Goal: Task Accomplishment & Management: Use online tool/utility

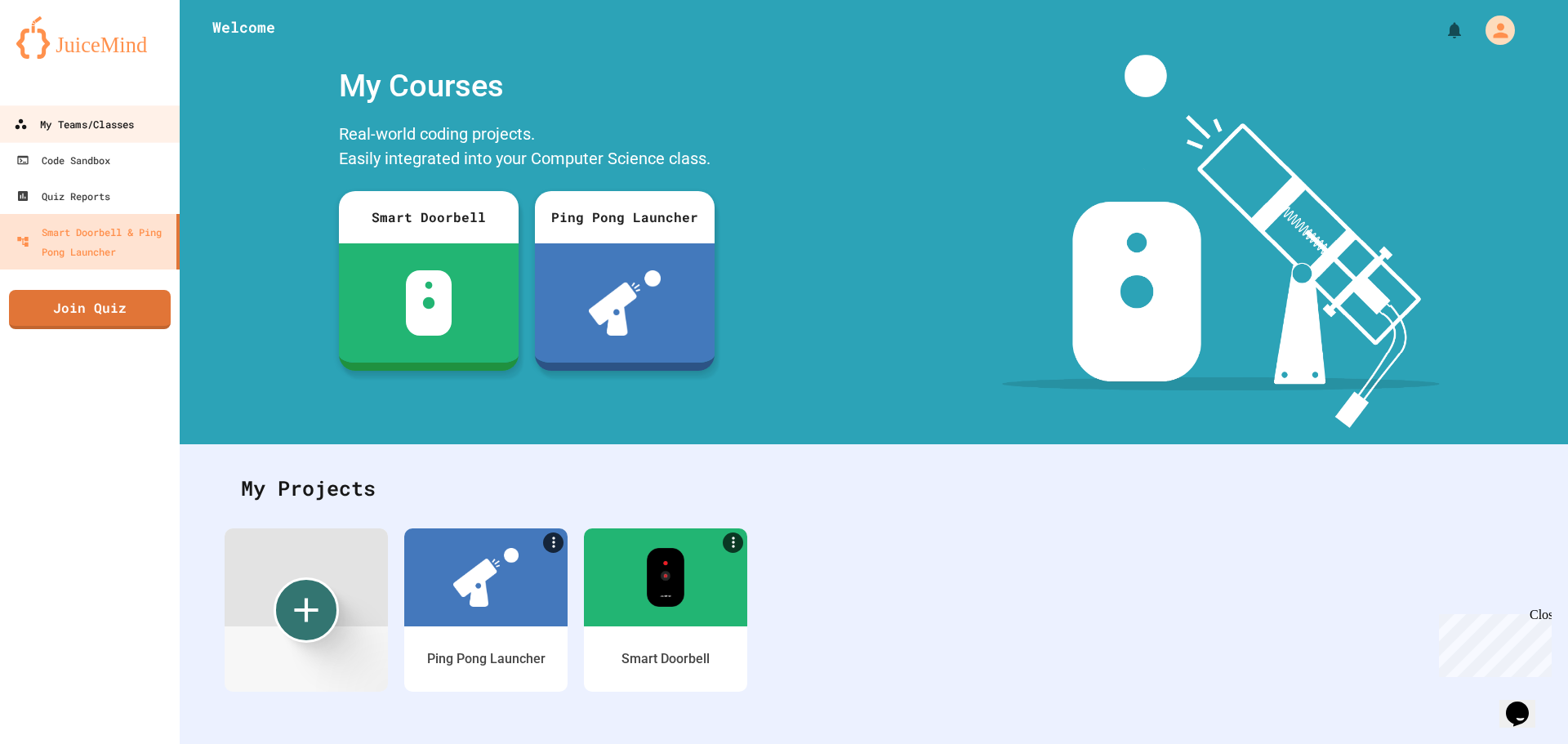
click at [109, 136] on link "My Teams/Classes" at bounding box center [89, 124] width 185 height 37
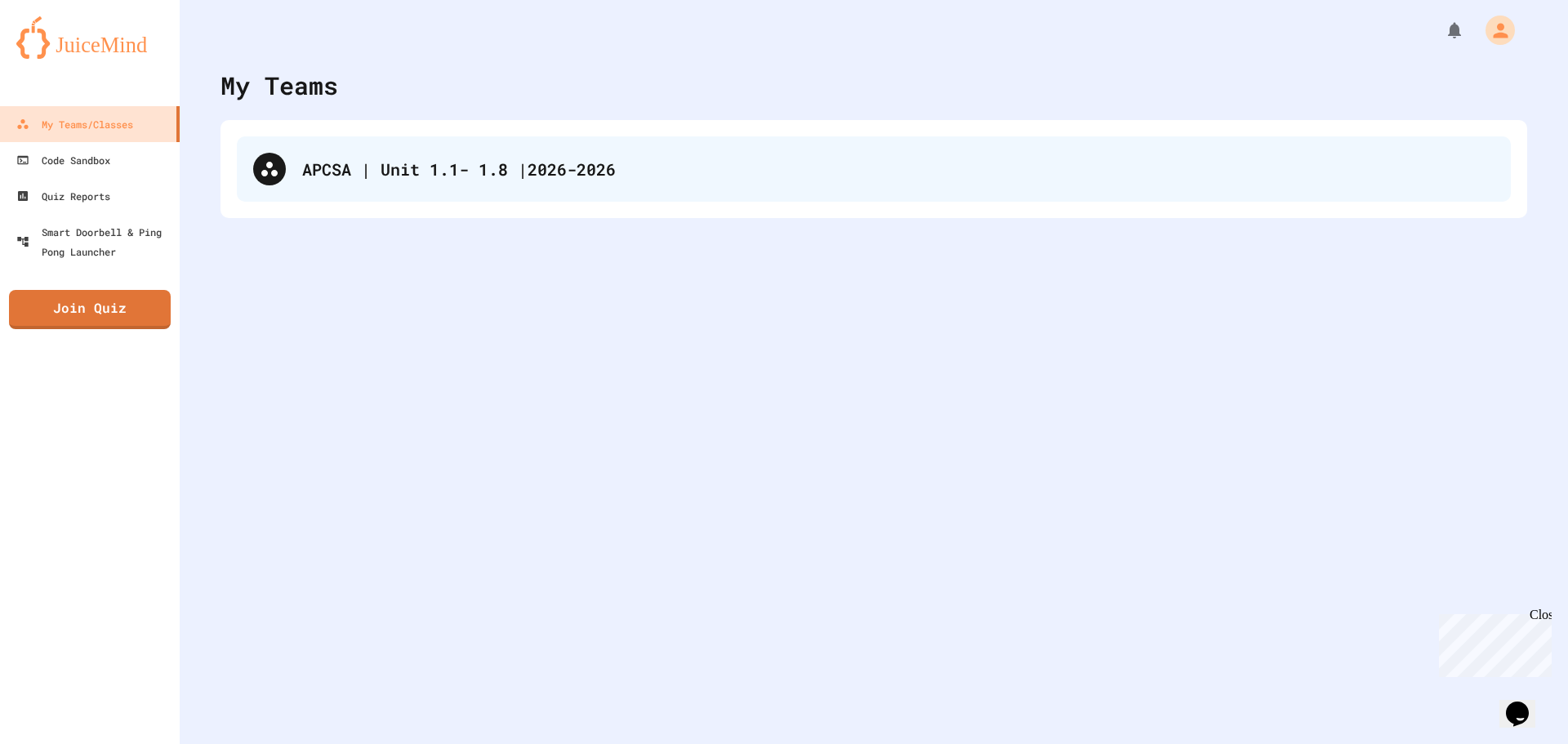
click at [628, 192] on div "APCSA | Unit 1.1- 1.8 |2026-2026" at bounding box center [873, 169] width 1274 height 65
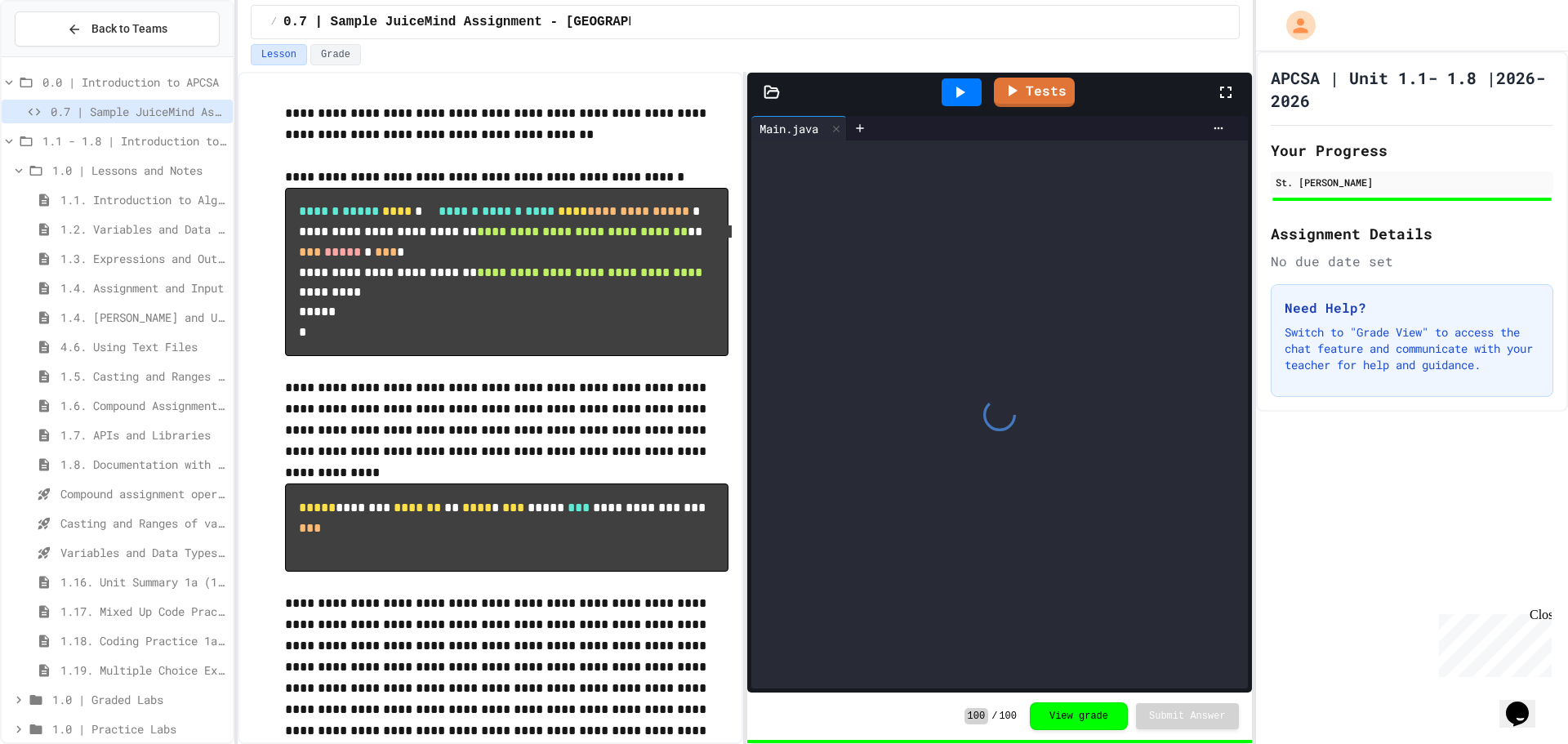
click at [116, 371] on span "1.5. Casting and Ranges of Values" at bounding box center [143, 376] width 166 height 17
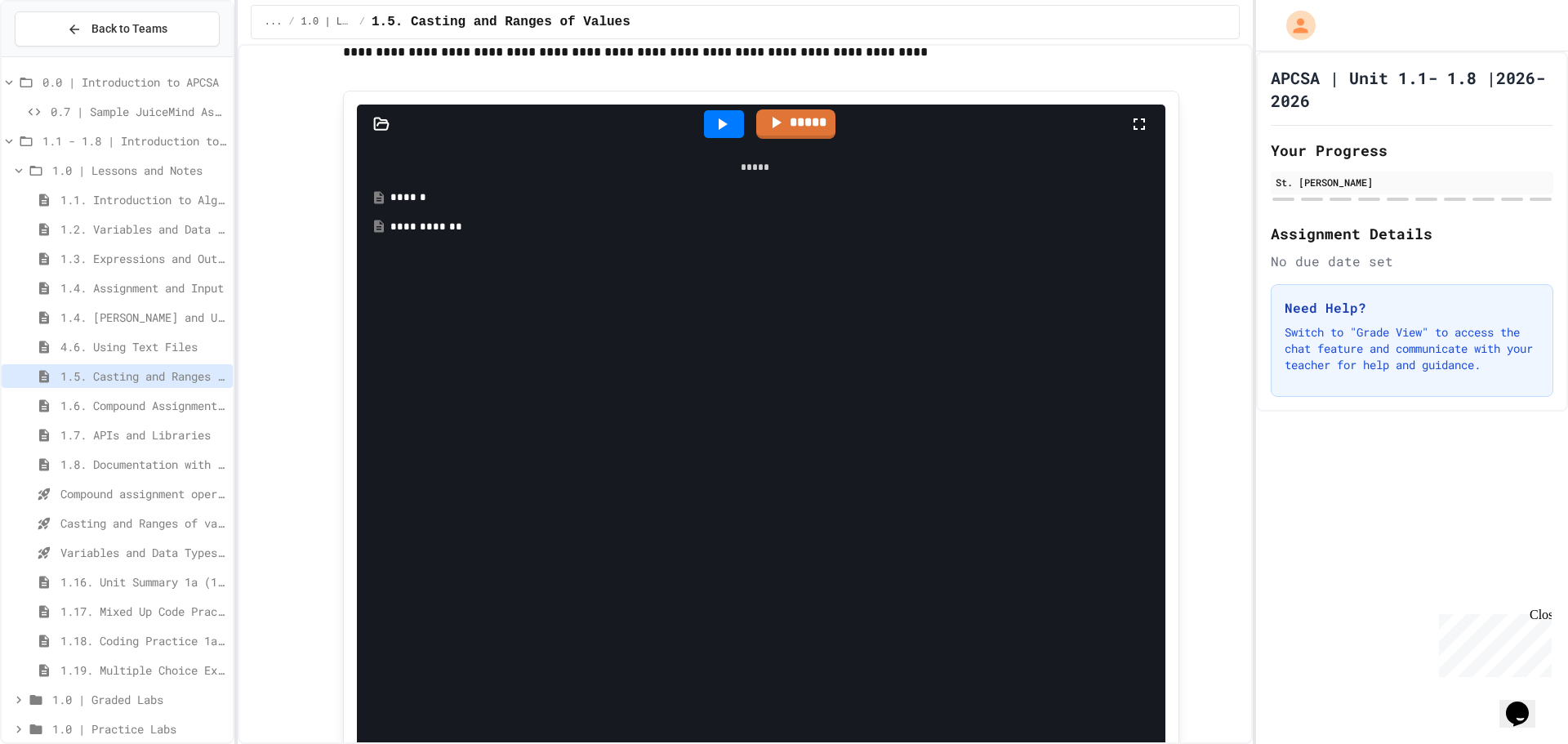
scroll to position [654, 0]
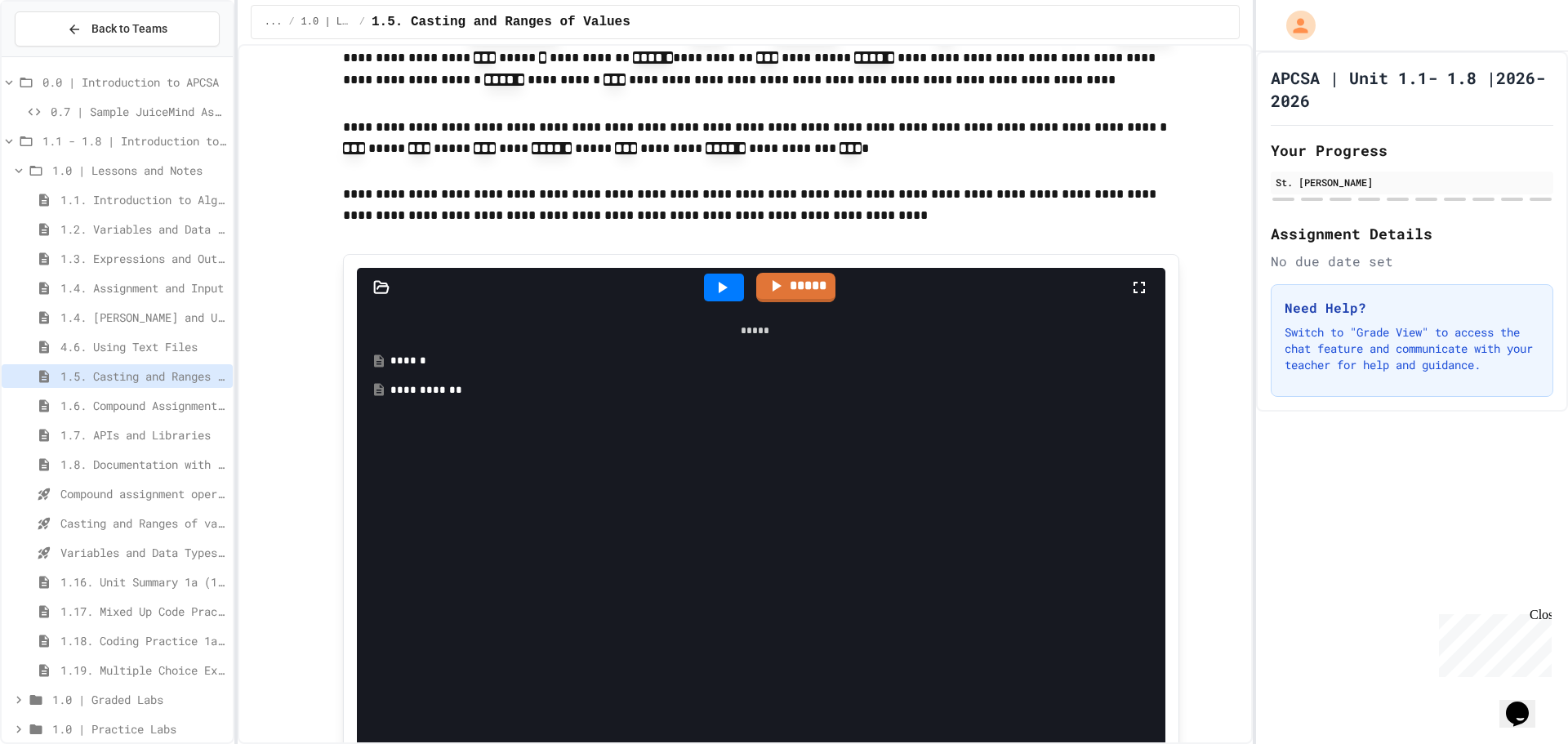
click at [433, 382] on div "**********" at bounding box center [767, 390] width 753 height 16
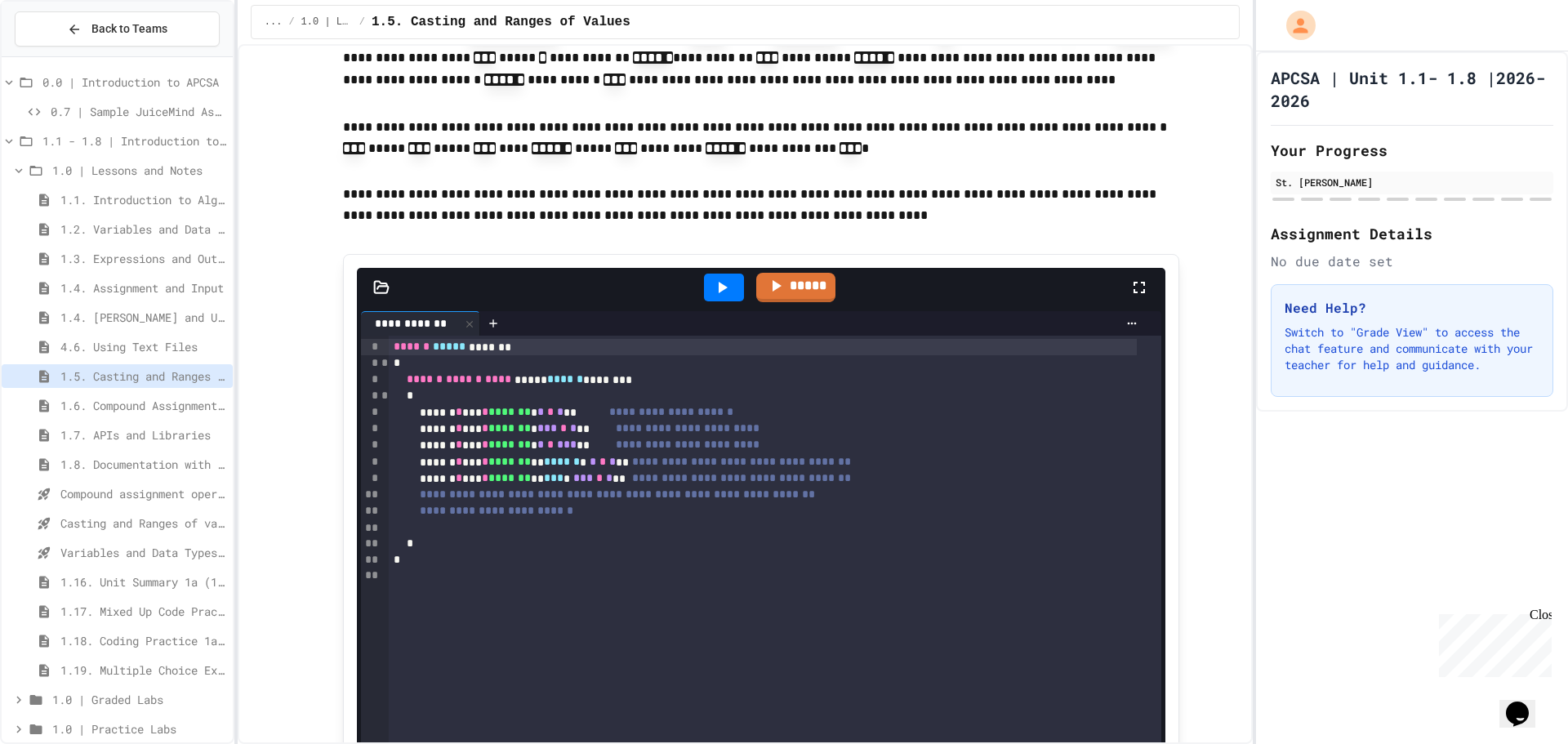
click at [909, 470] on div "**********" at bounding box center [764, 478] width 749 height 16
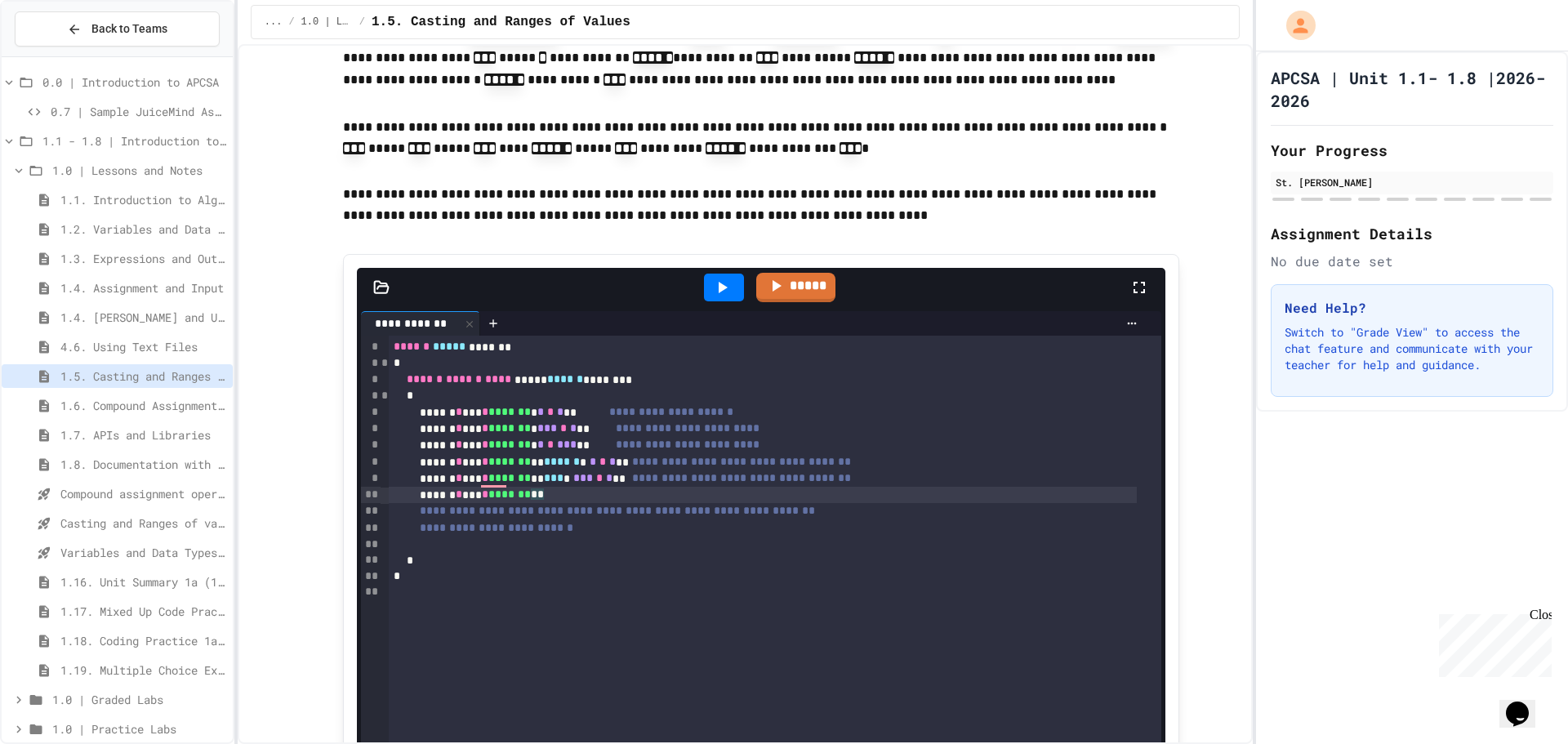
scroll to position [817, 0]
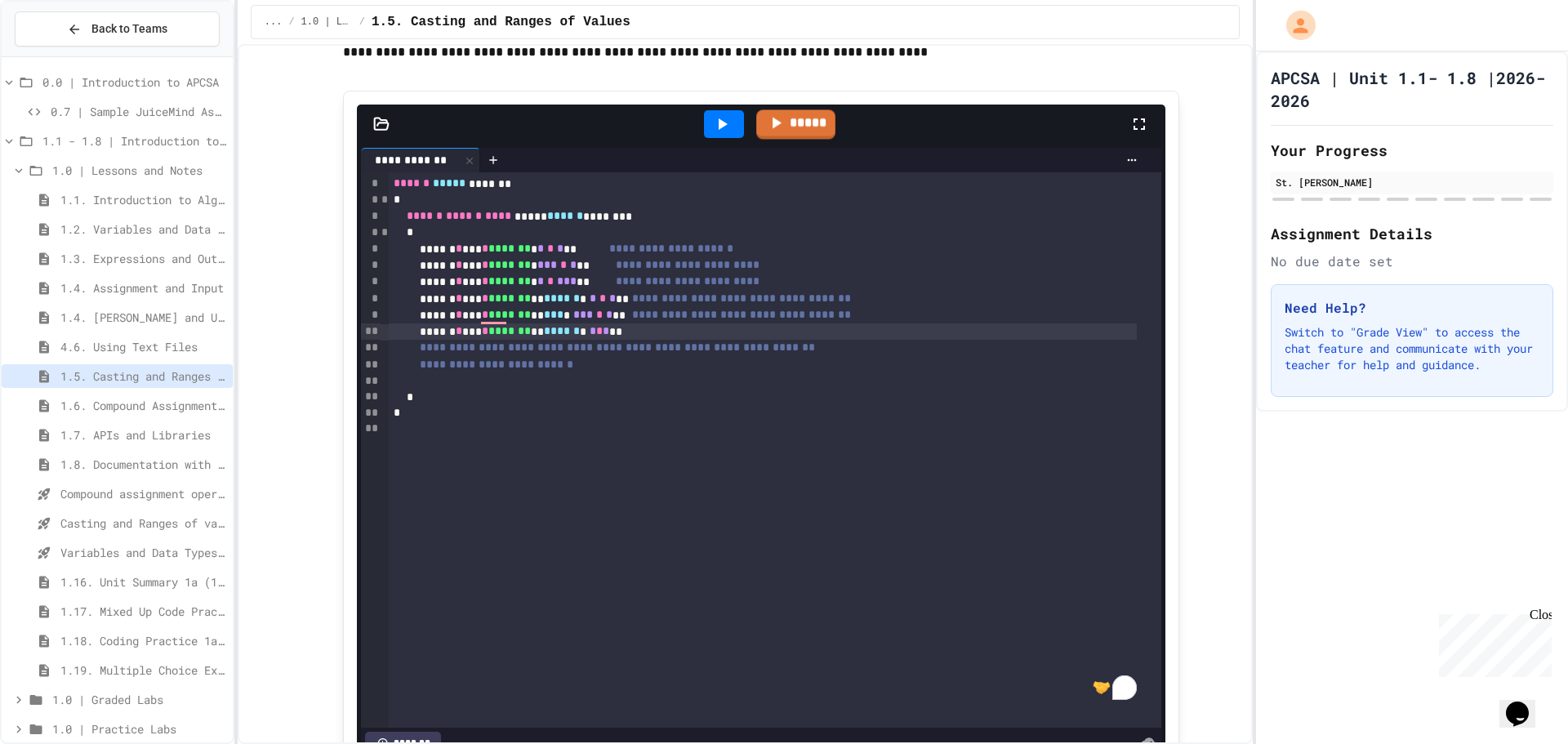
click at [724, 114] on icon at bounding box center [722, 124] width 19 height 19
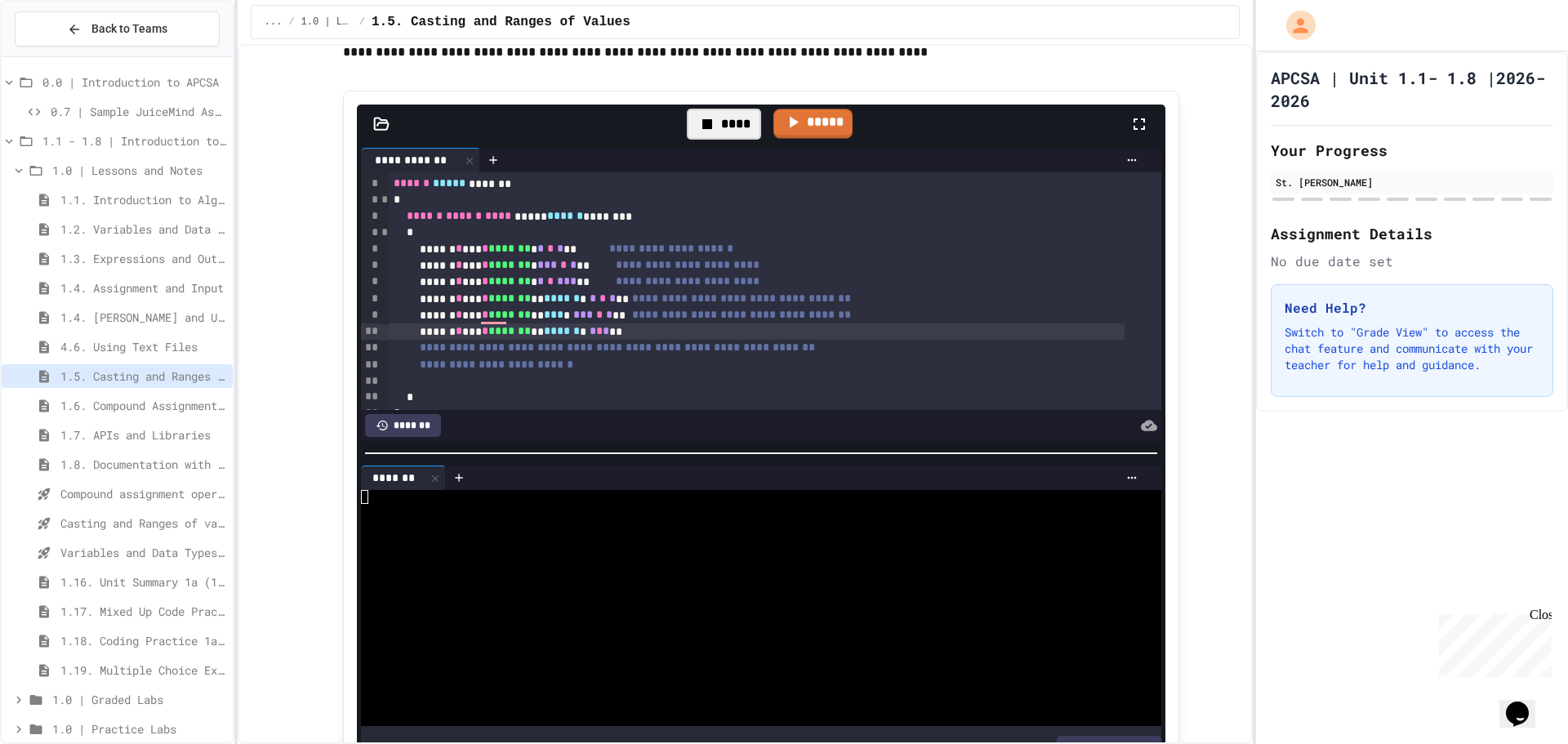
click at [721, 109] on div "****" at bounding box center [724, 124] width 75 height 31
click at [781, 107] on link "*****" at bounding box center [797, 122] width 81 height 31
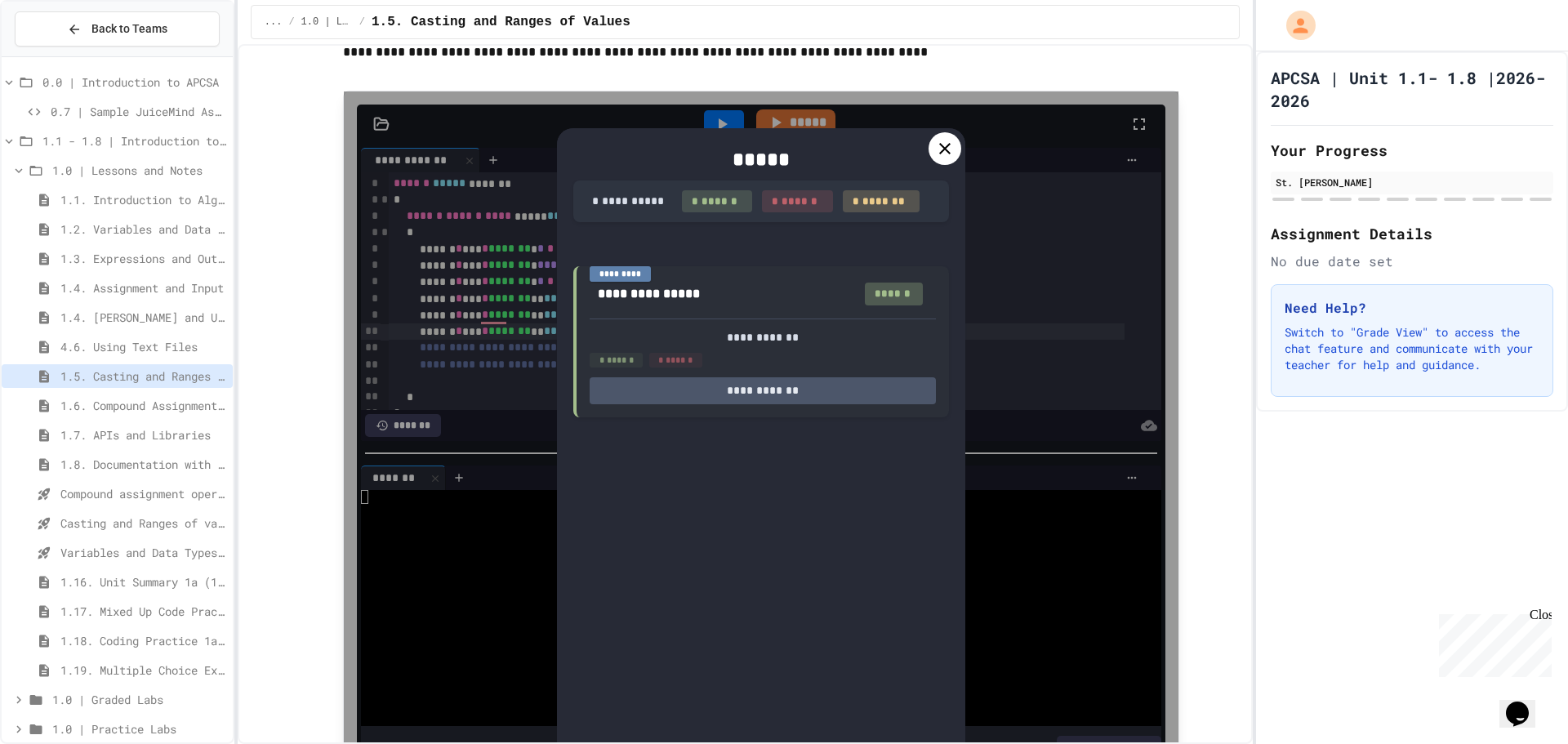
click at [937, 139] on icon at bounding box center [945, 148] width 19 height 19
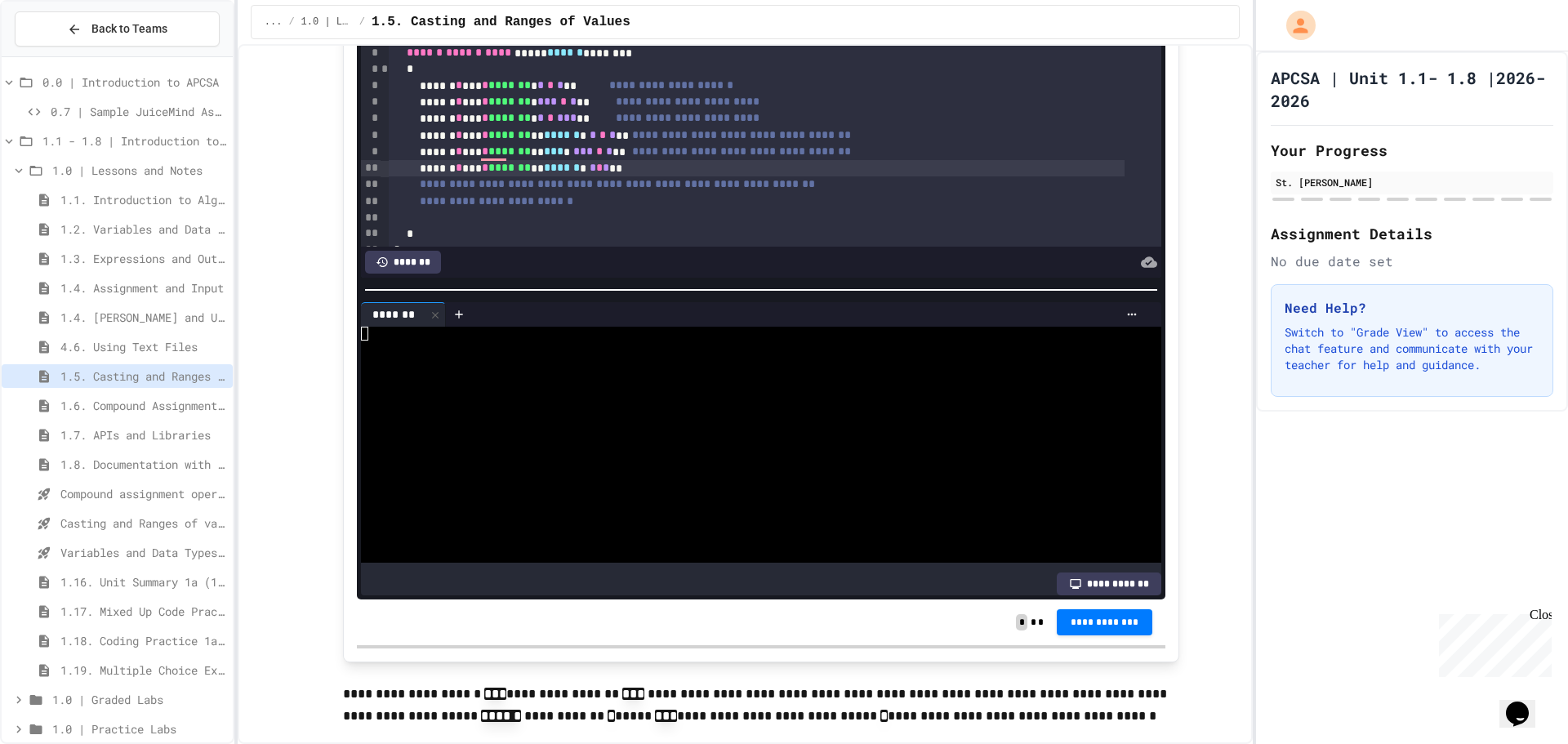
scroll to position [1144, 0]
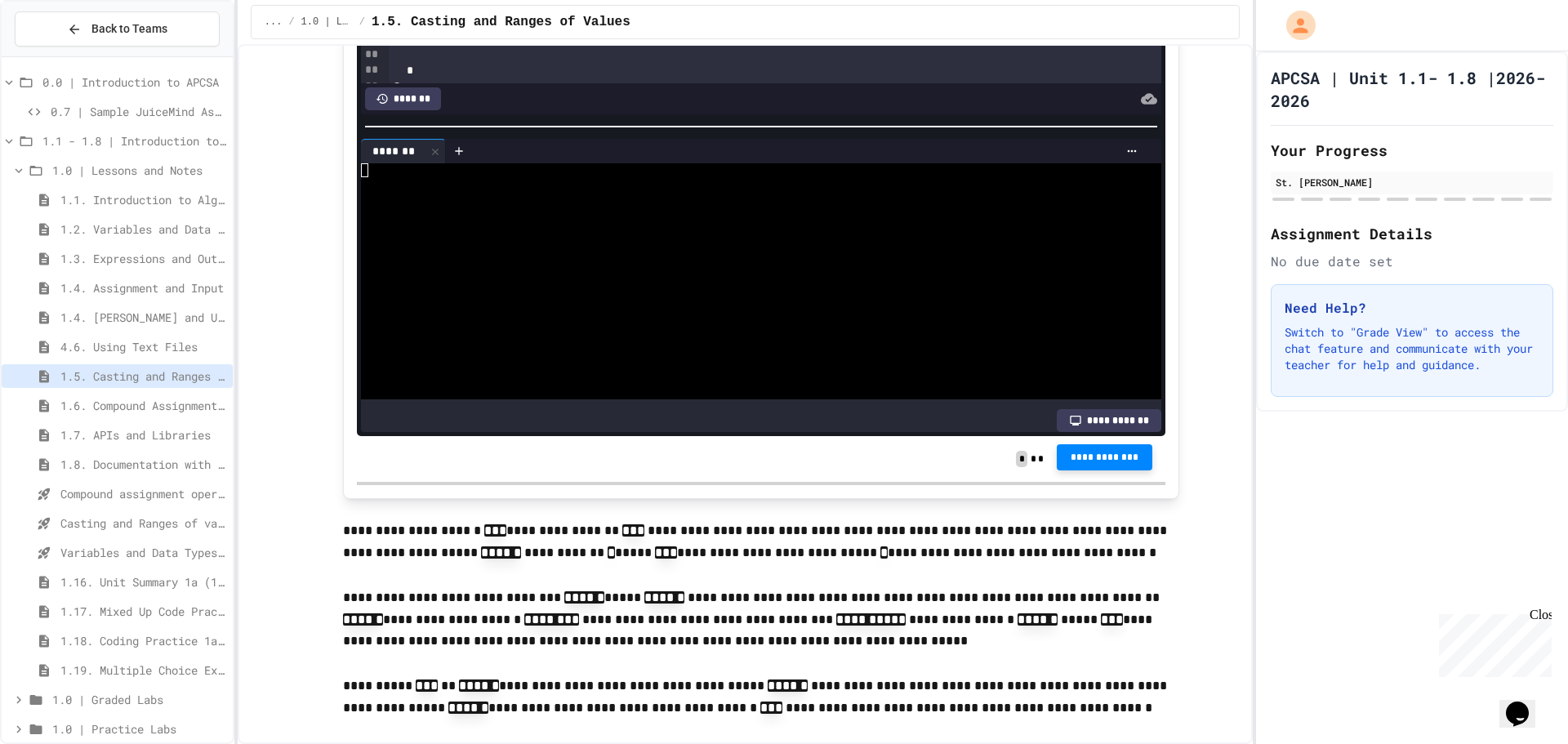
click at [1116, 451] on span "**********" at bounding box center [1105, 457] width 70 height 13
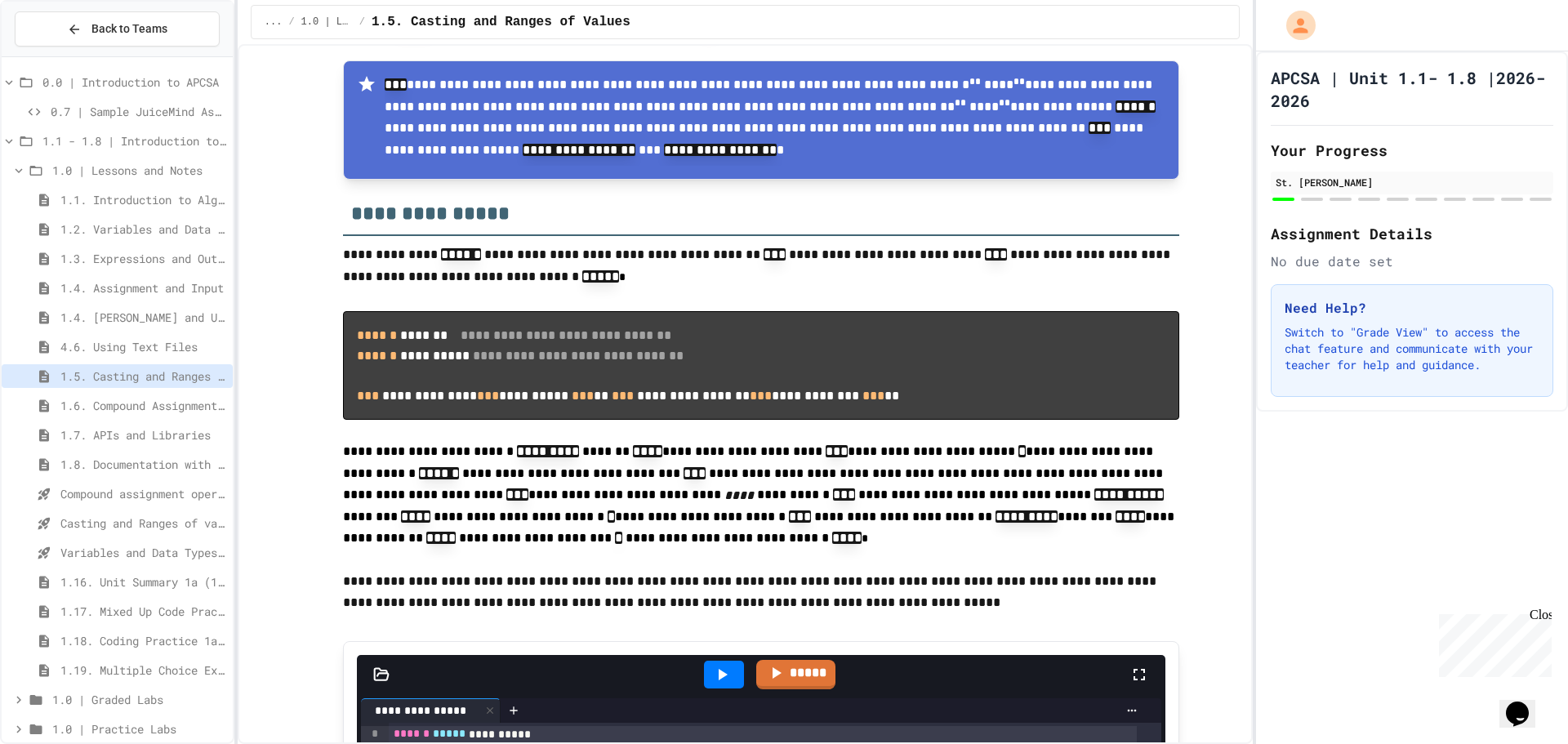
scroll to position [2205, 0]
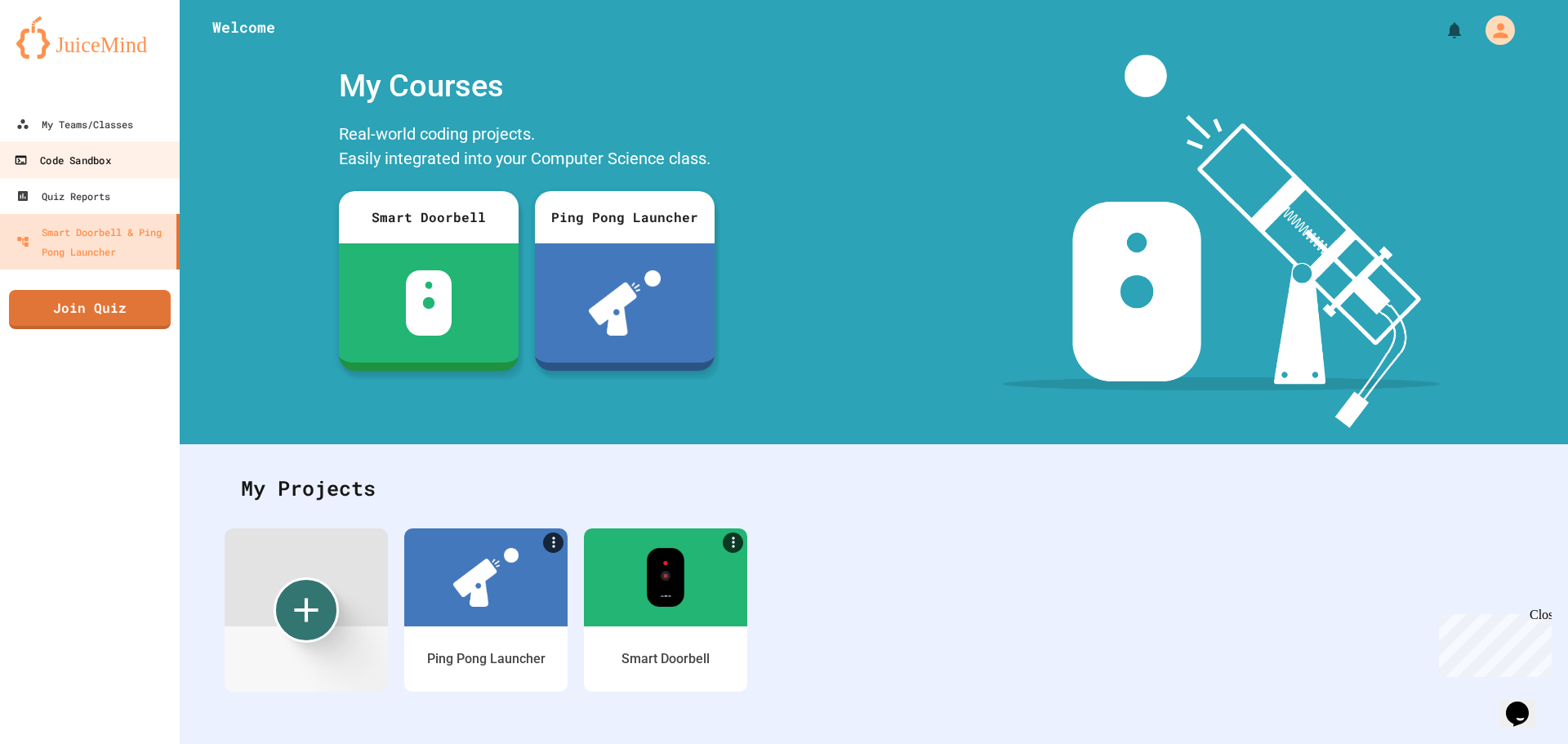
click at [127, 163] on link "Code Sandbox" at bounding box center [89, 160] width 185 height 37
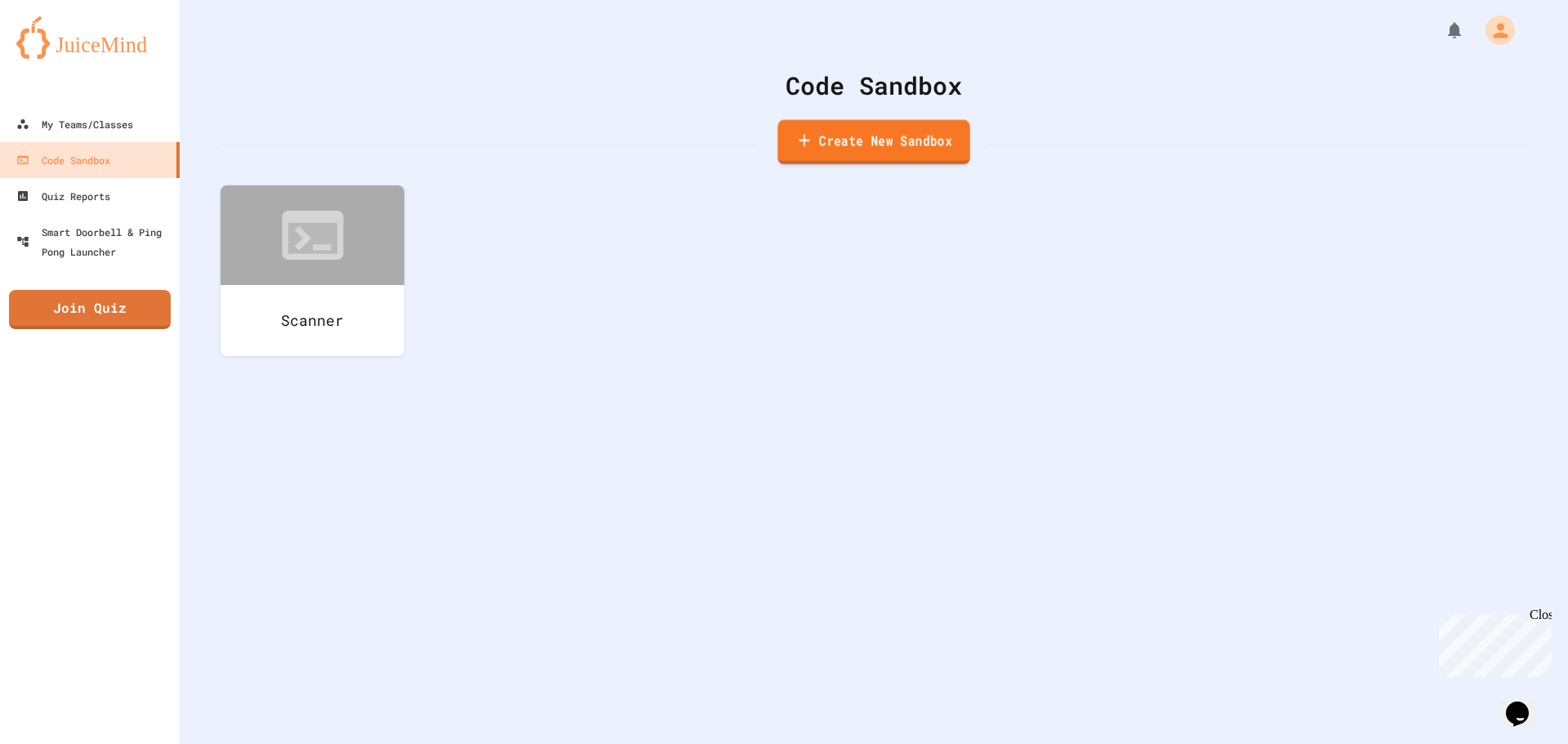
click at [824, 137] on link "Create New Sandbox" at bounding box center [873, 143] width 192 height 45
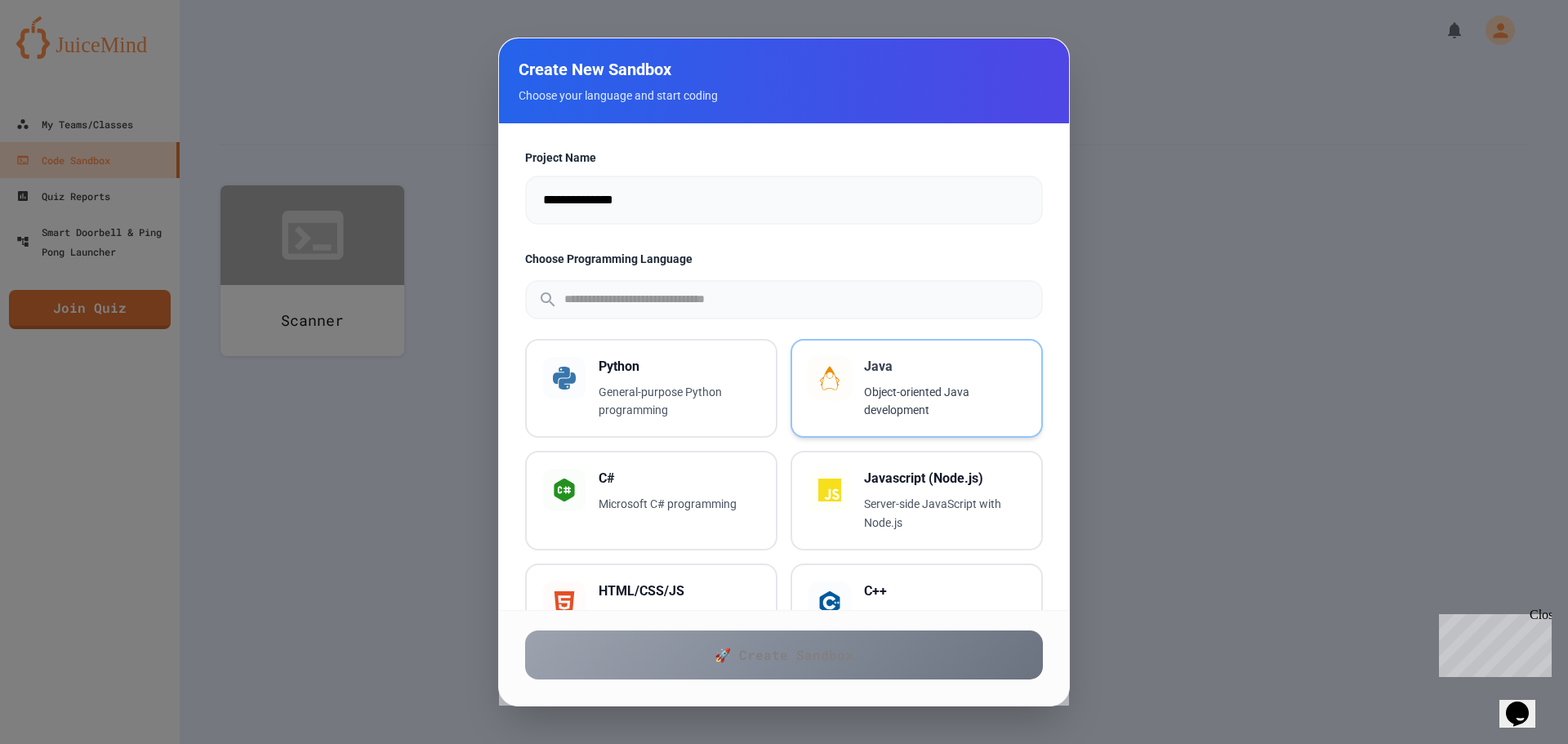
click at [878, 403] on p "Object-oriented Java development" at bounding box center [945, 402] width 161 height 38
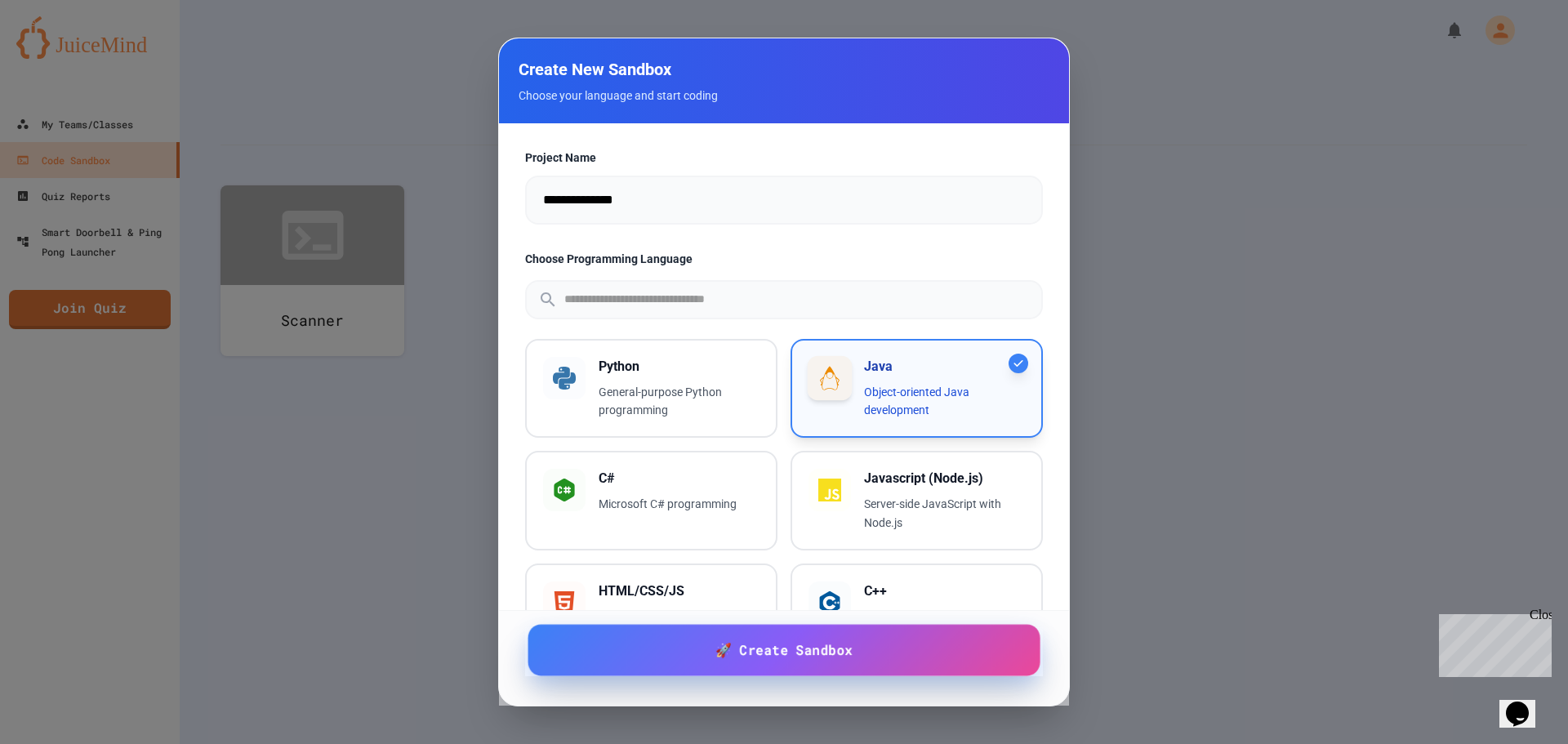
click at [881, 650] on link "🚀 Create Sandbox" at bounding box center [784, 650] width 512 height 51
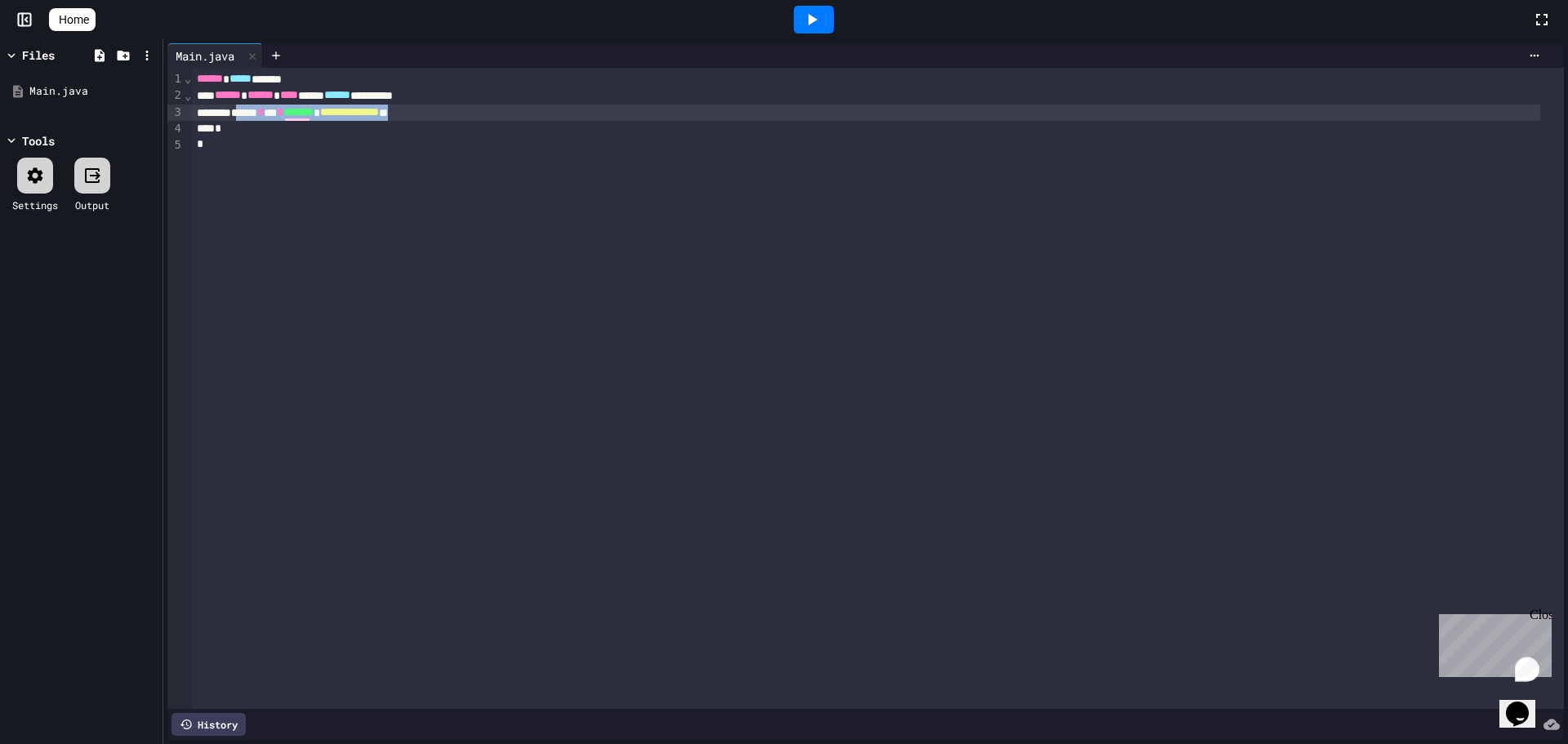
drag, startPoint x: 250, startPoint y: 112, endPoint x: 467, endPoint y: 106, distance: 217.1
click at [467, 106] on div "**********" at bounding box center [866, 113] width 1348 height 16
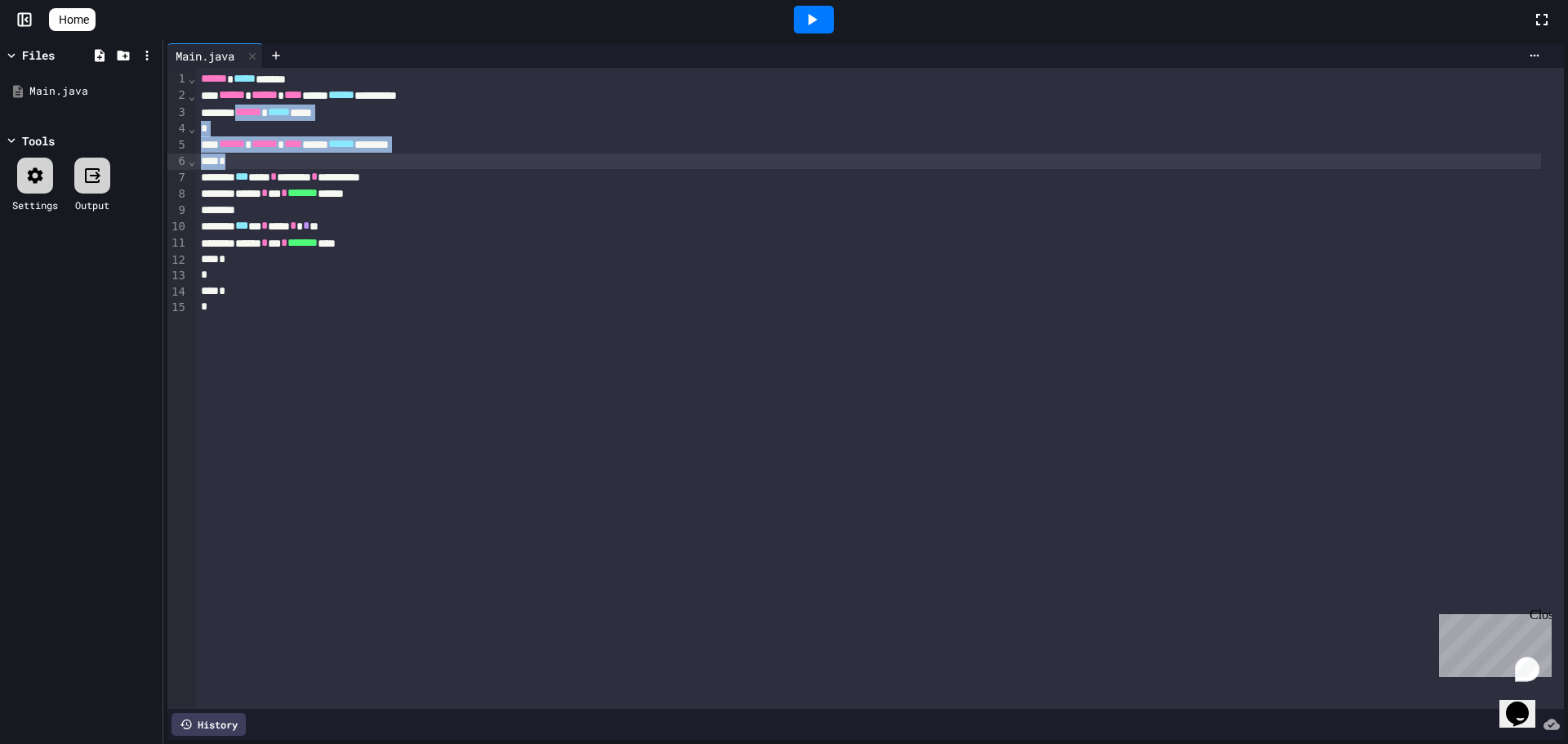
drag, startPoint x: 249, startPoint y: 116, endPoint x: 278, endPoint y: 161, distance: 53.5
click at [278, 161] on div "**********" at bounding box center [880, 388] width 1368 height 641
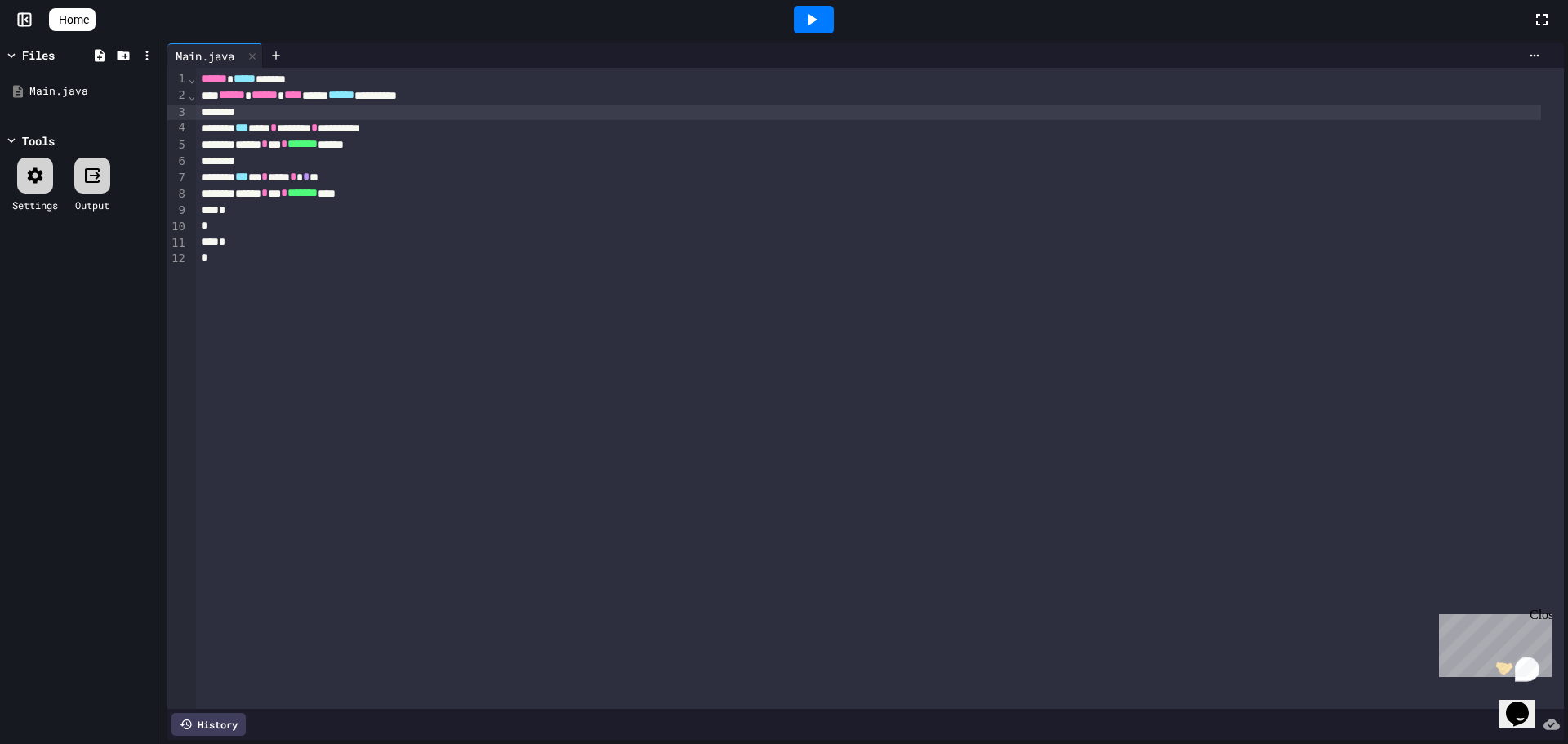
click at [821, 28] on icon at bounding box center [812, 19] width 19 height 19
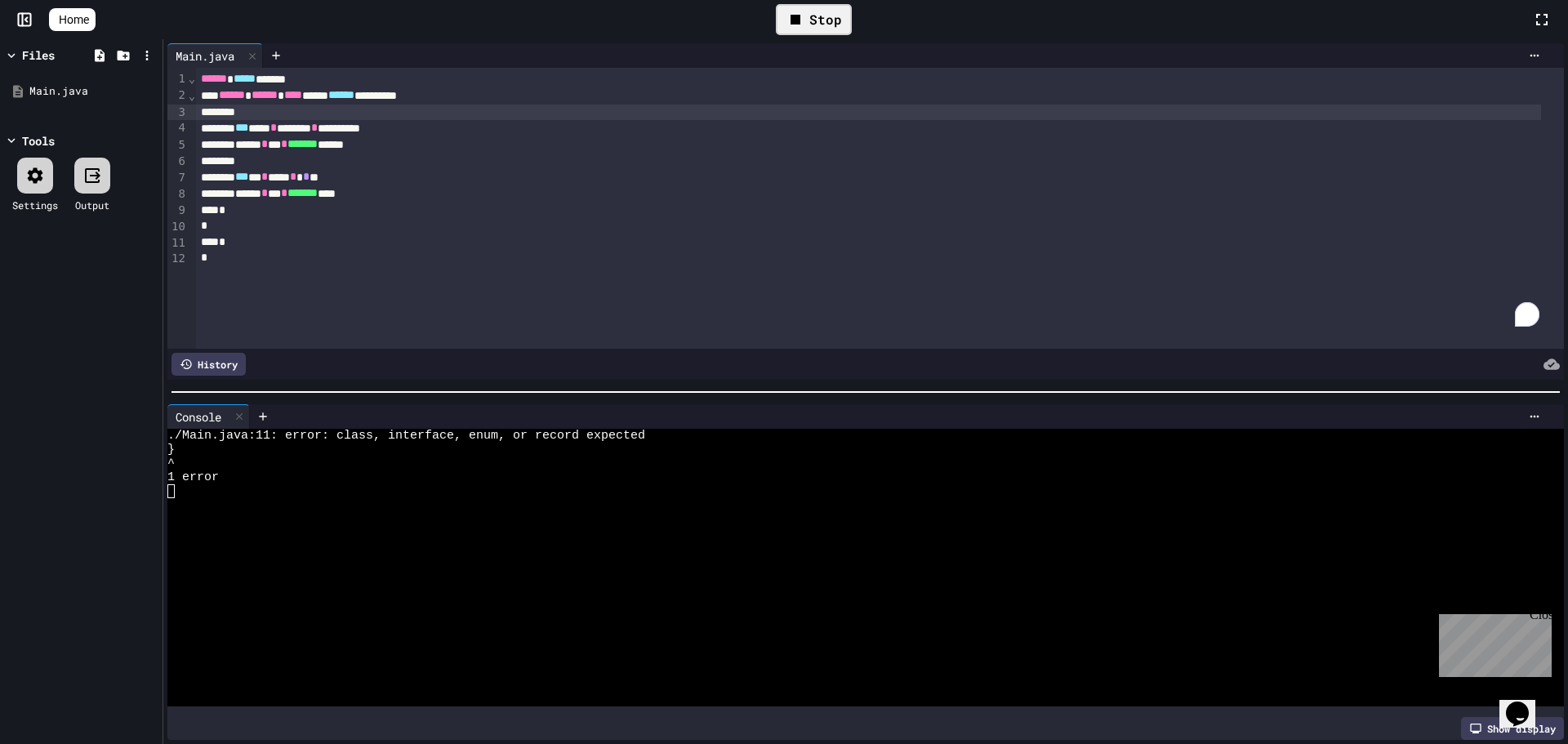
click at [220, 113] on div "To enrich screen reader interactions, please activate Accessibility in Grammarl…" at bounding box center [868, 113] width 1346 height 16
click at [828, 8] on div "Stop" at bounding box center [814, 19] width 76 height 31
click at [818, 15] on icon at bounding box center [812, 19] width 19 height 19
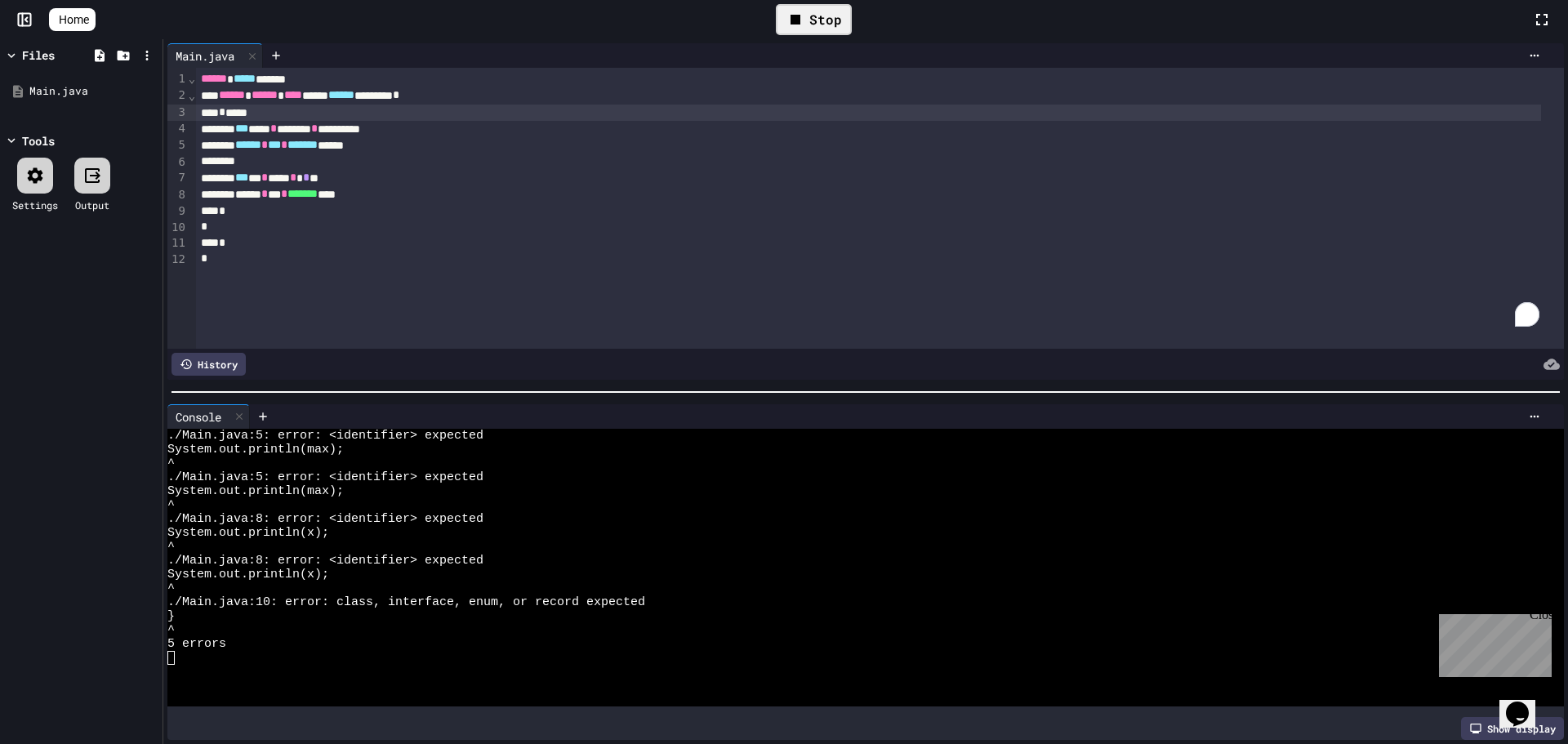
click at [838, 13] on div "Stop" at bounding box center [814, 19] width 76 height 31
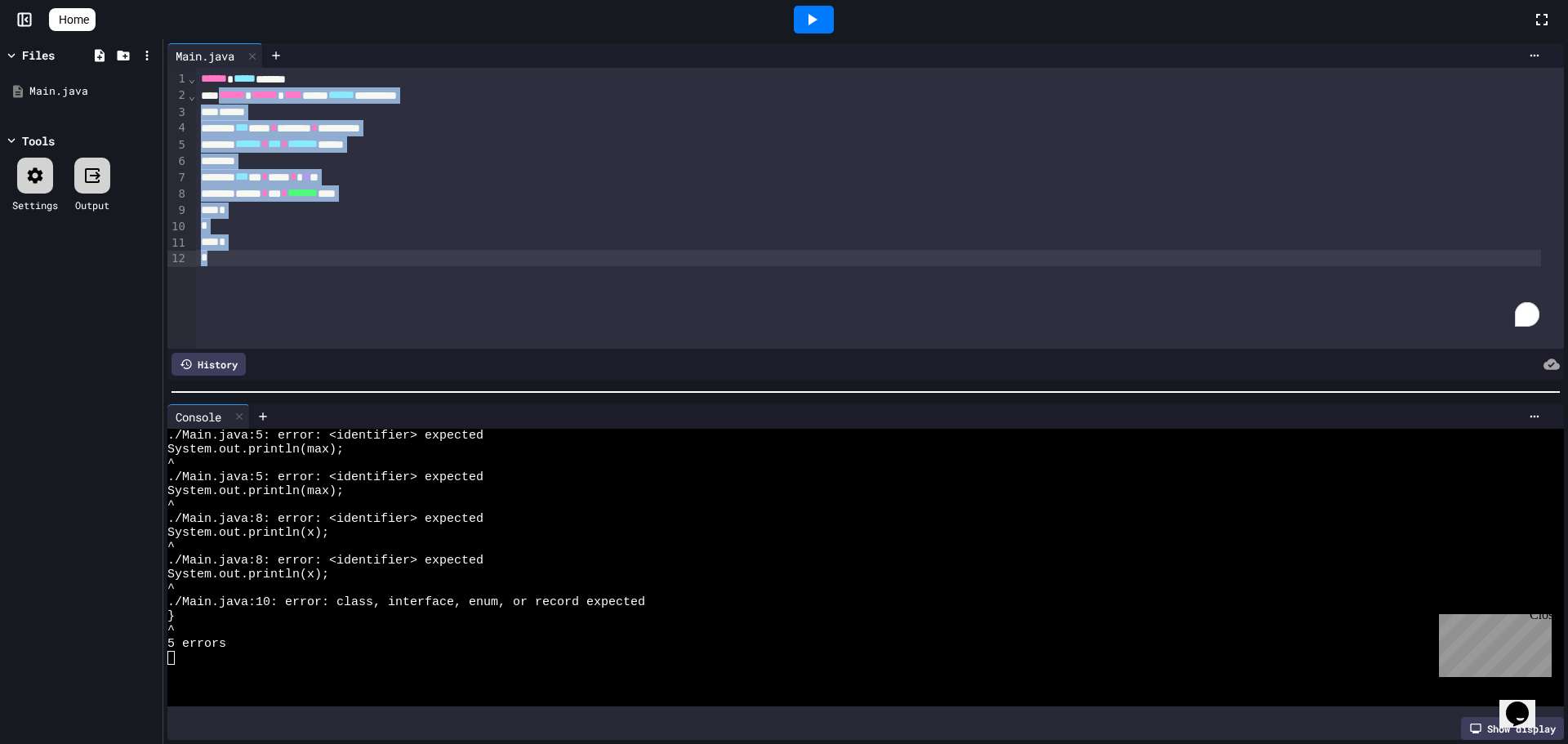
drag, startPoint x: 223, startPoint y: 100, endPoint x: 323, endPoint y: 261, distance: 189.5
click at [323, 261] on div "**********" at bounding box center [880, 209] width 1368 height 281
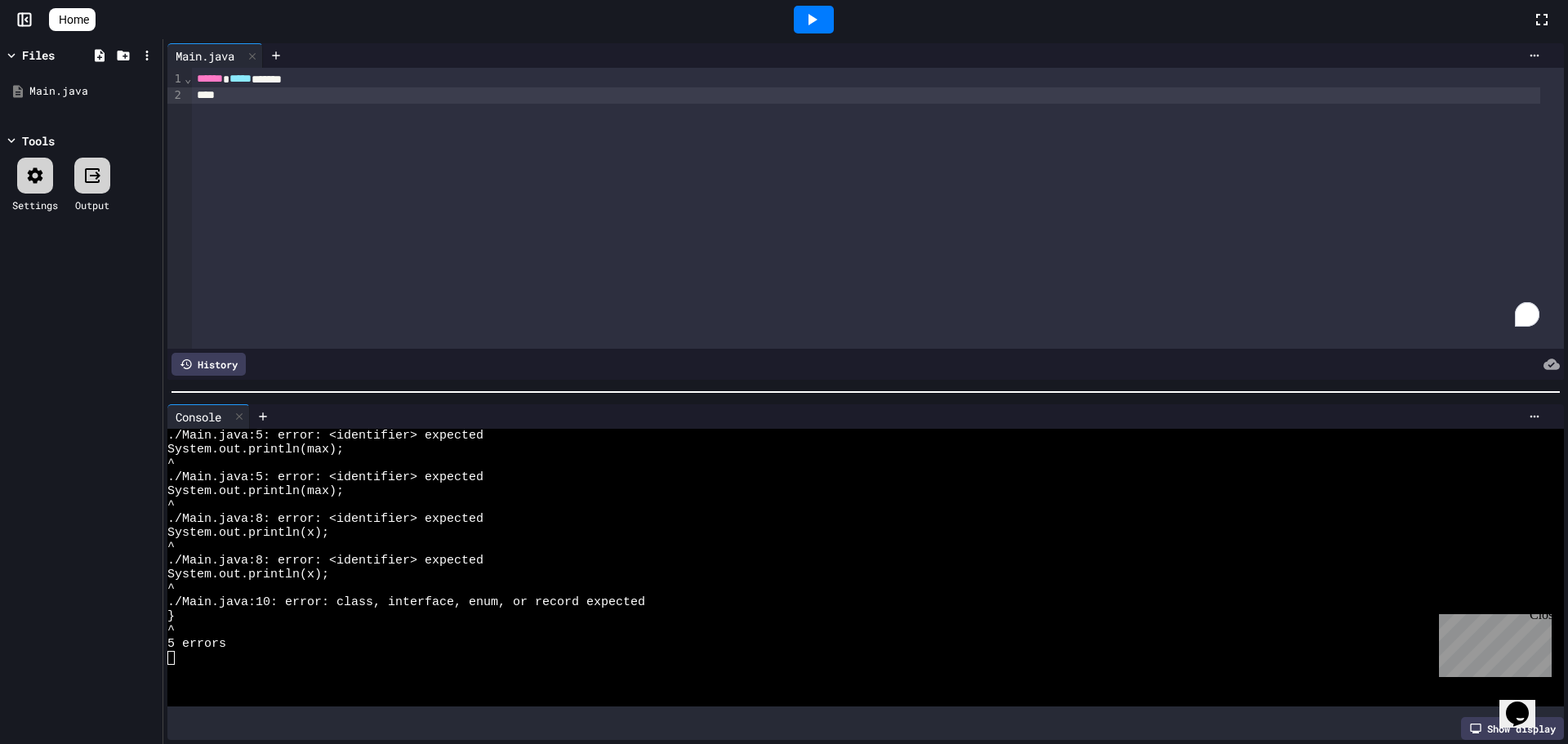
click at [382, 95] on div "To enrich screen reader interactions, please activate Accessibility in Grammarl…" at bounding box center [866, 95] width 1348 height 16
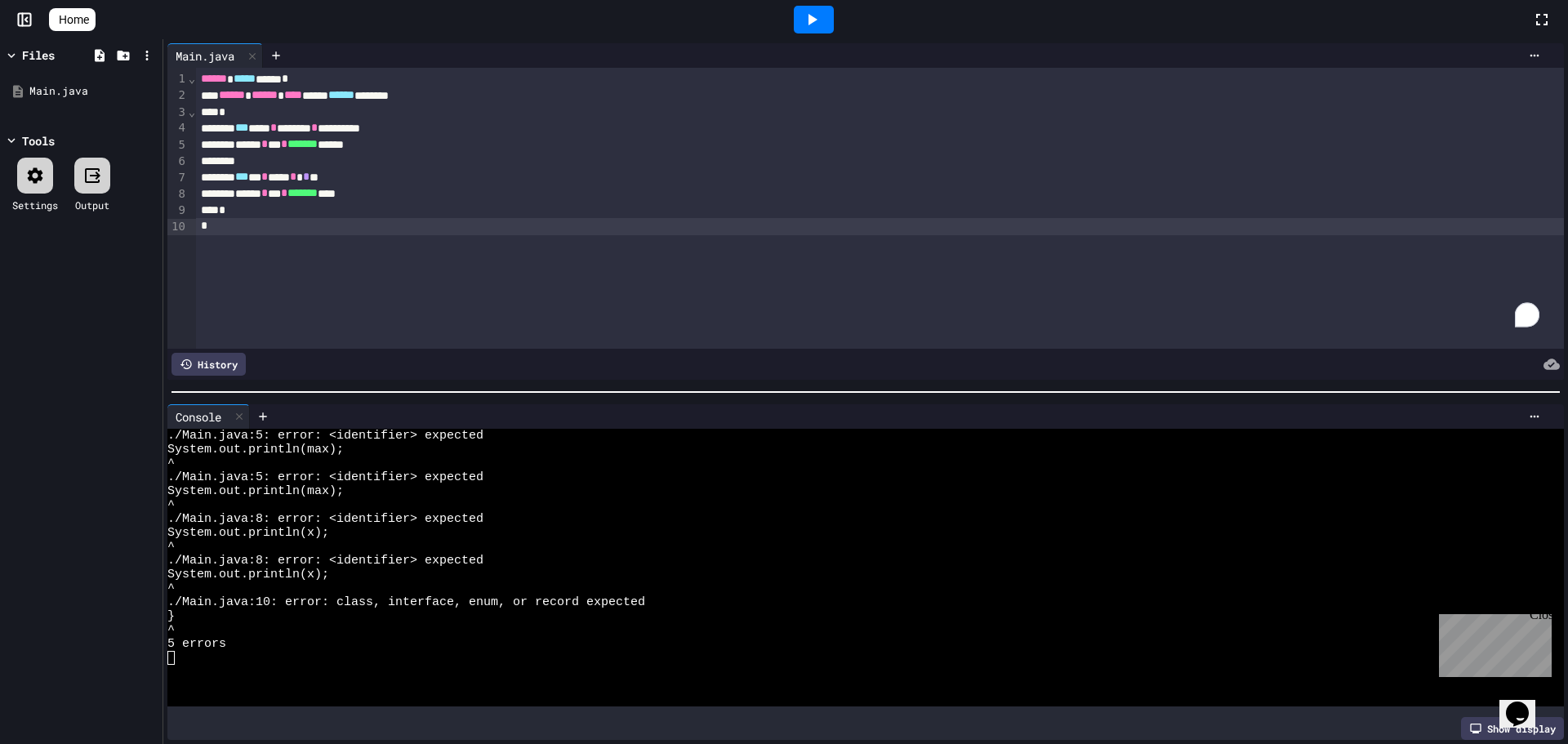
click at [809, 23] on icon at bounding box center [812, 19] width 19 height 19
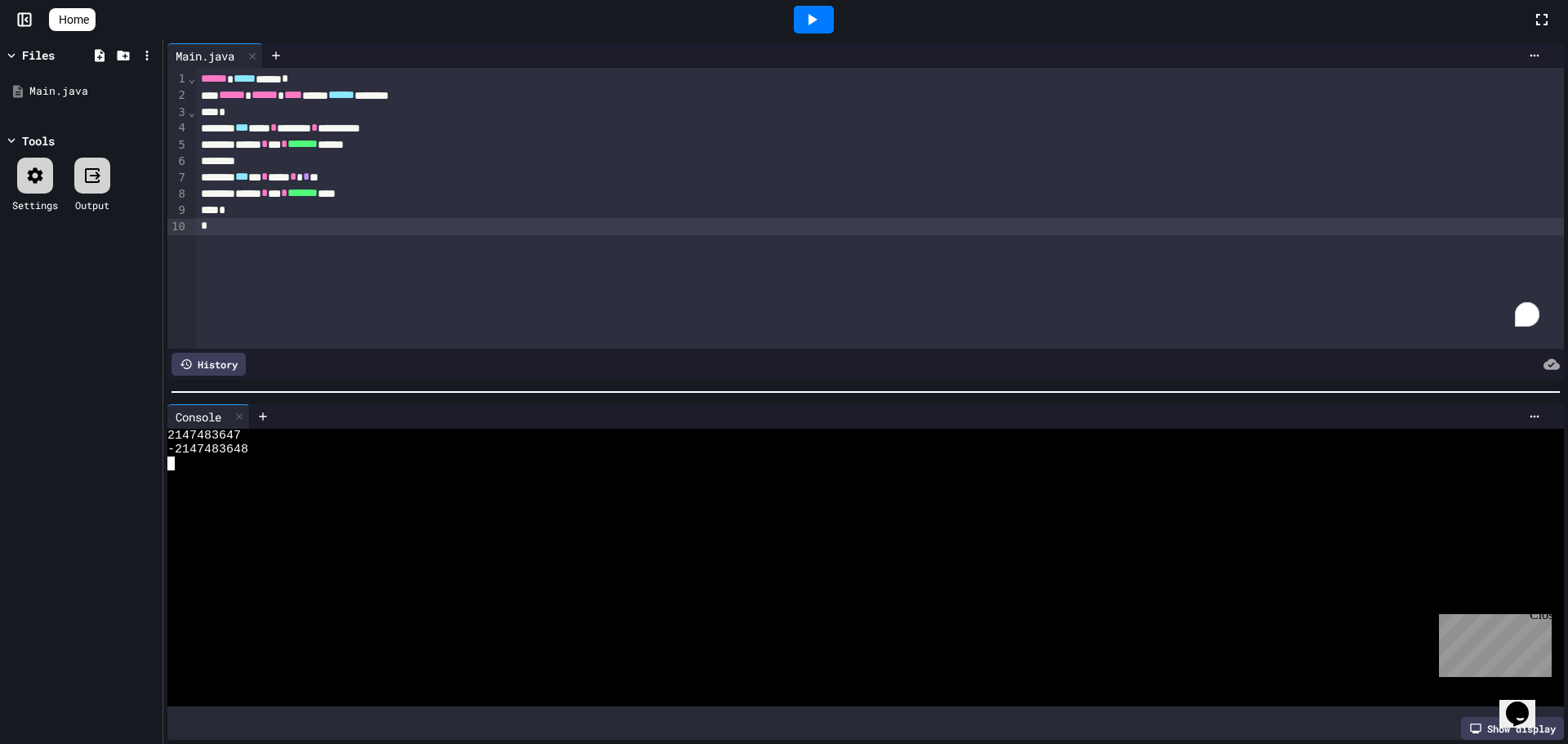
click at [245, 484] on div at bounding box center [851, 491] width 1367 height 14
drag, startPoint x: 240, startPoint y: 472, endPoint x: 231, endPoint y: 471, distance: 9.1
click at [239, 471] on div at bounding box center [851, 477] width 1367 height 14
click at [212, 457] on div at bounding box center [851, 464] width 1367 height 14
click at [178, 459] on div at bounding box center [851, 464] width 1367 height 14
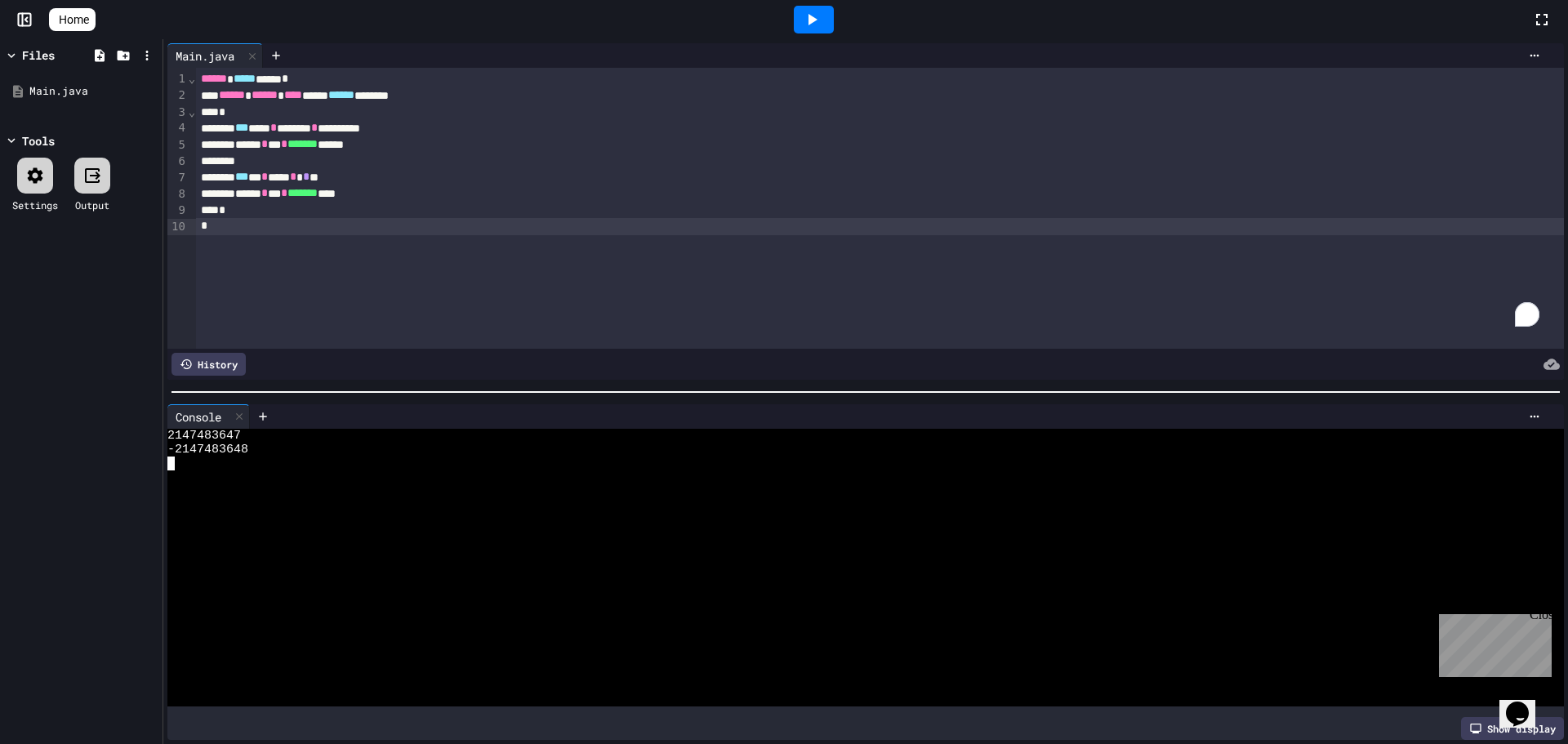
click at [167, 456] on div "Console WWWWWWWWWWWWWWWWWWWWWWWWWWWWWWWW 2147483647 -2147483648 Show display" at bounding box center [866, 572] width 1405 height 344
click at [310, 174] on span "*" at bounding box center [306, 177] width 7 height 12
click at [822, 20] on icon at bounding box center [812, 19] width 19 height 19
click at [310, 176] on span "*" at bounding box center [306, 177] width 7 height 12
click at [810, 32] on div "Stop" at bounding box center [814, 19] width 76 height 31
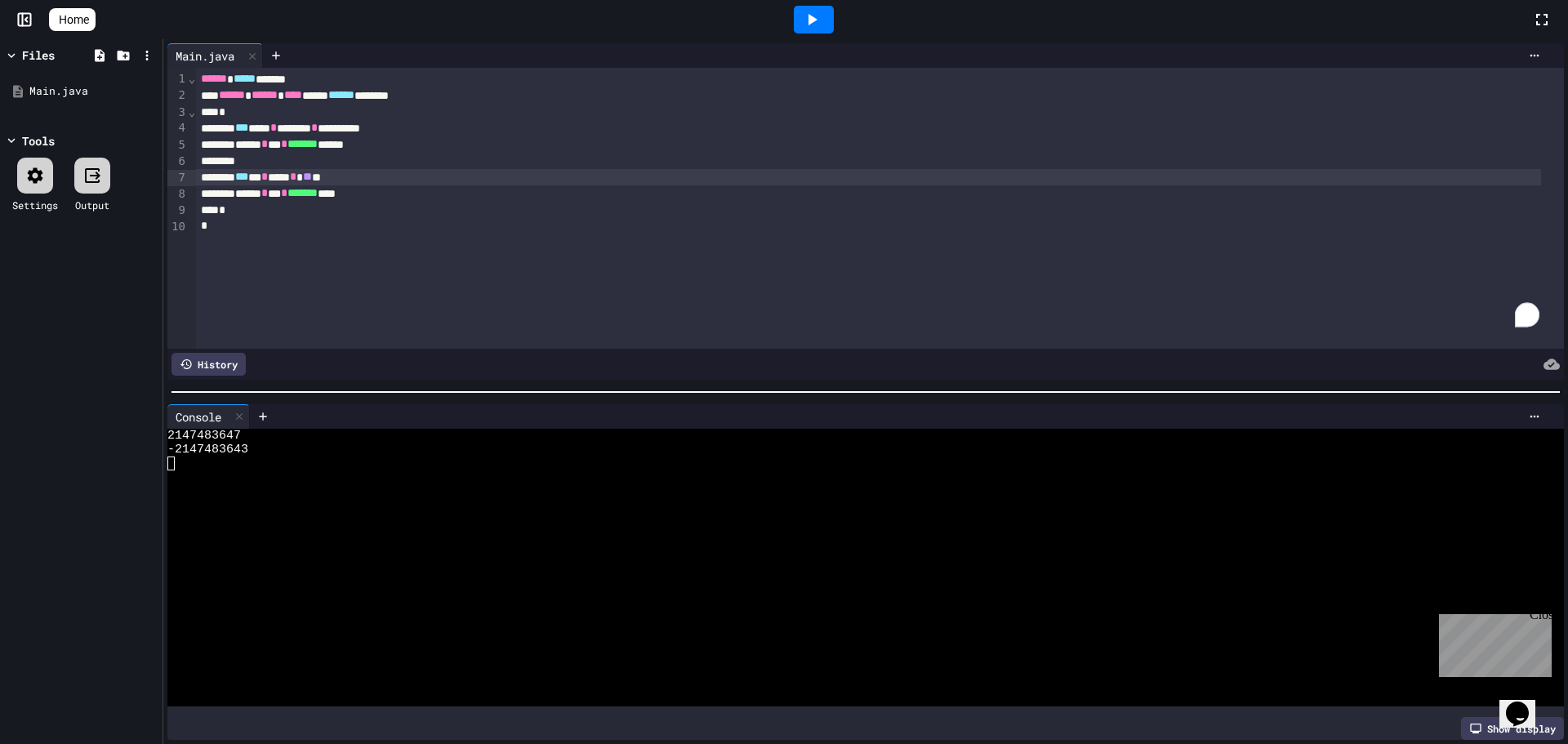
click at [822, 18] on icon at bounding box center [812, 19] width 19 height 19
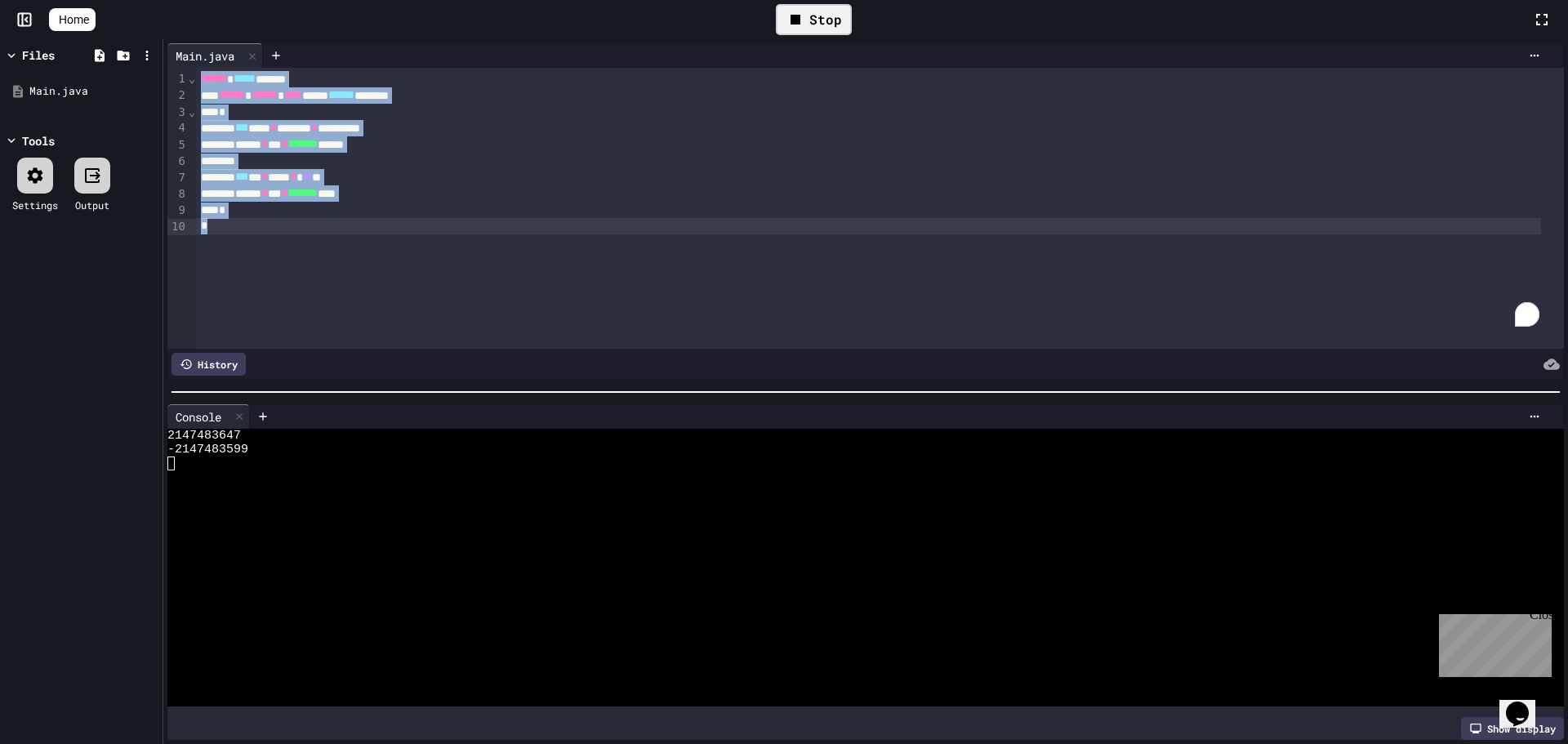
drag, startPoint x: 196, startPoint y: 81, endPoint x: 219, endPoint y: 230, distance: 150.8
click at [219, 230] on div "**********" at bounding box center [880, 209] width 1368 height 281
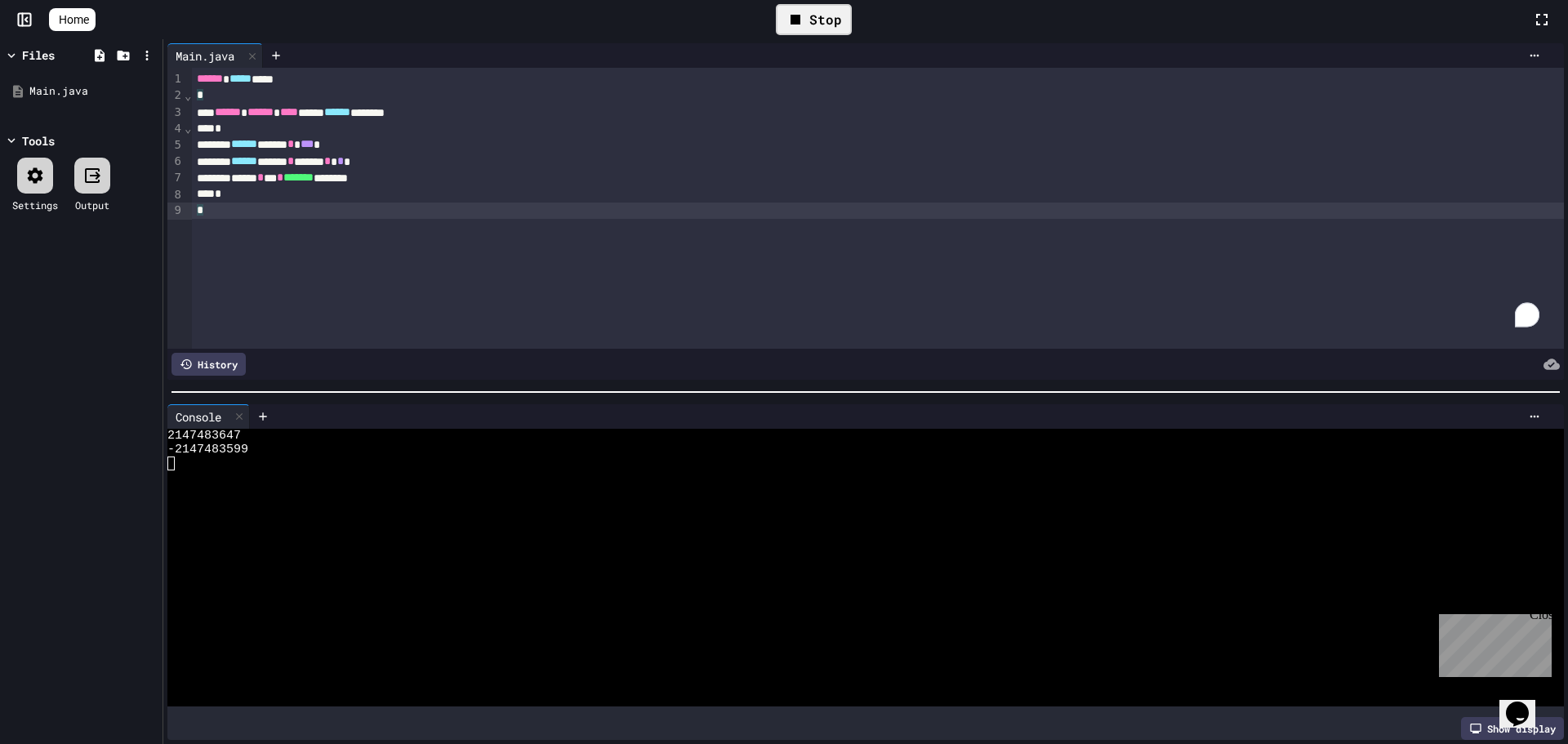
click at [822, 13] on div "Stop" at bounding box center [814, 19] width 76 height 31
click at [822, 13] on icon at bounding box center [812, 19] width 19 height 19
